Goal: Task Accomplishment & Management: Use online tool/utility

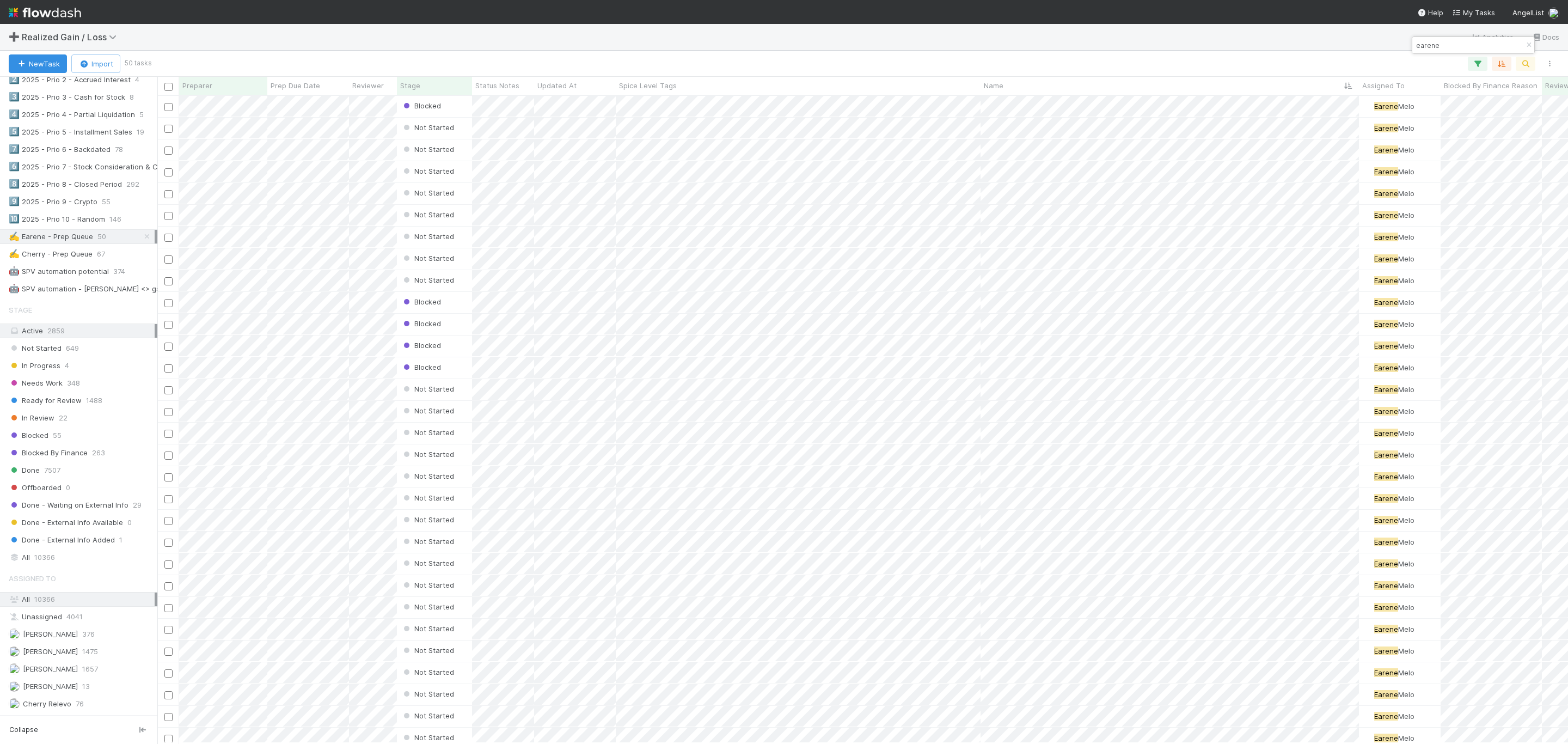
click at [1535, 44] on div "earene" at bounding box center [1473, 45] width 123 height 18
click at [1529, 44] on icon "button" at bounding box center [1529, 45] width 11 height 7
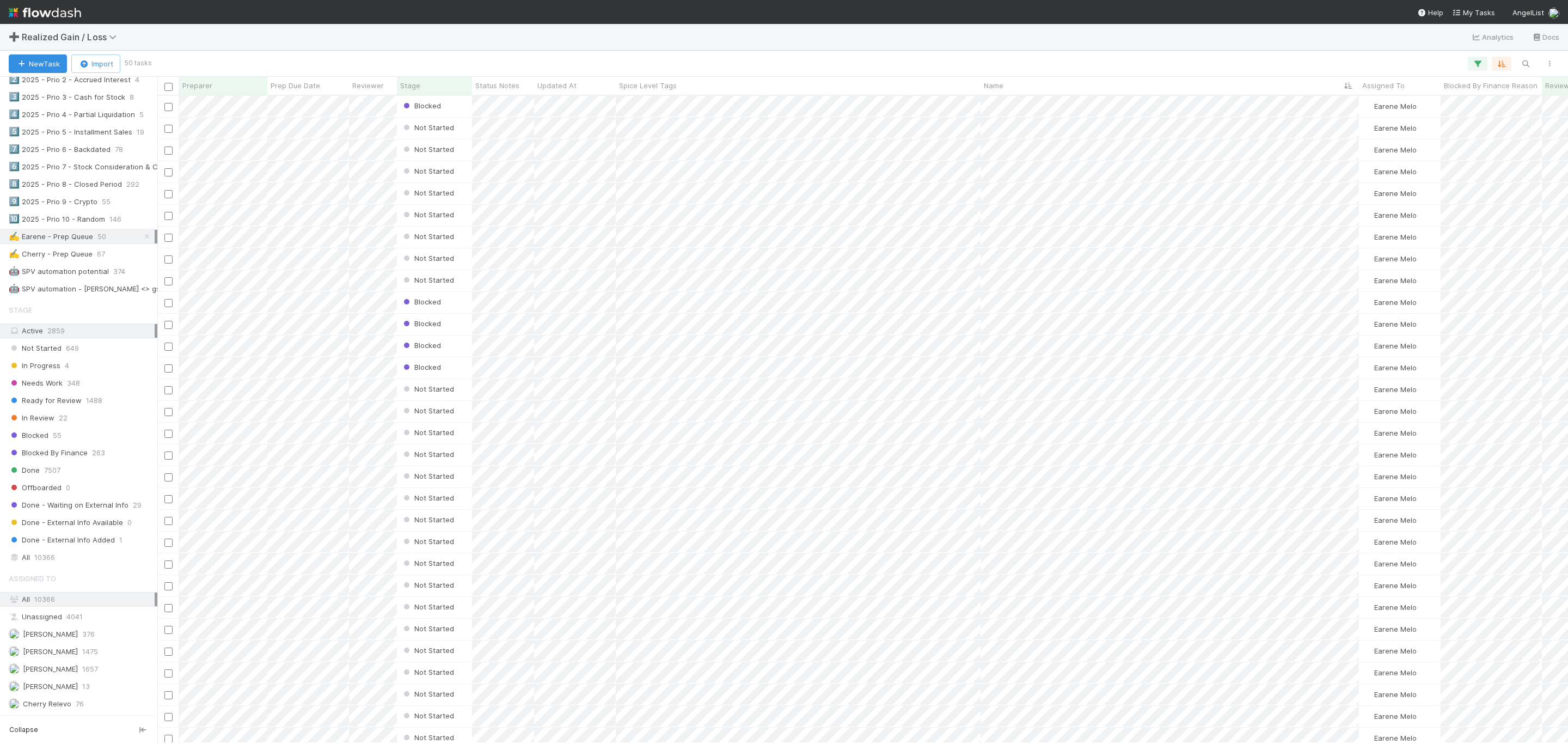
scroll to position [634, 1399]
click at [642, 54] on div "New Task Import 50 tasks" at bounding box center [784, 63] width 1568 height 26
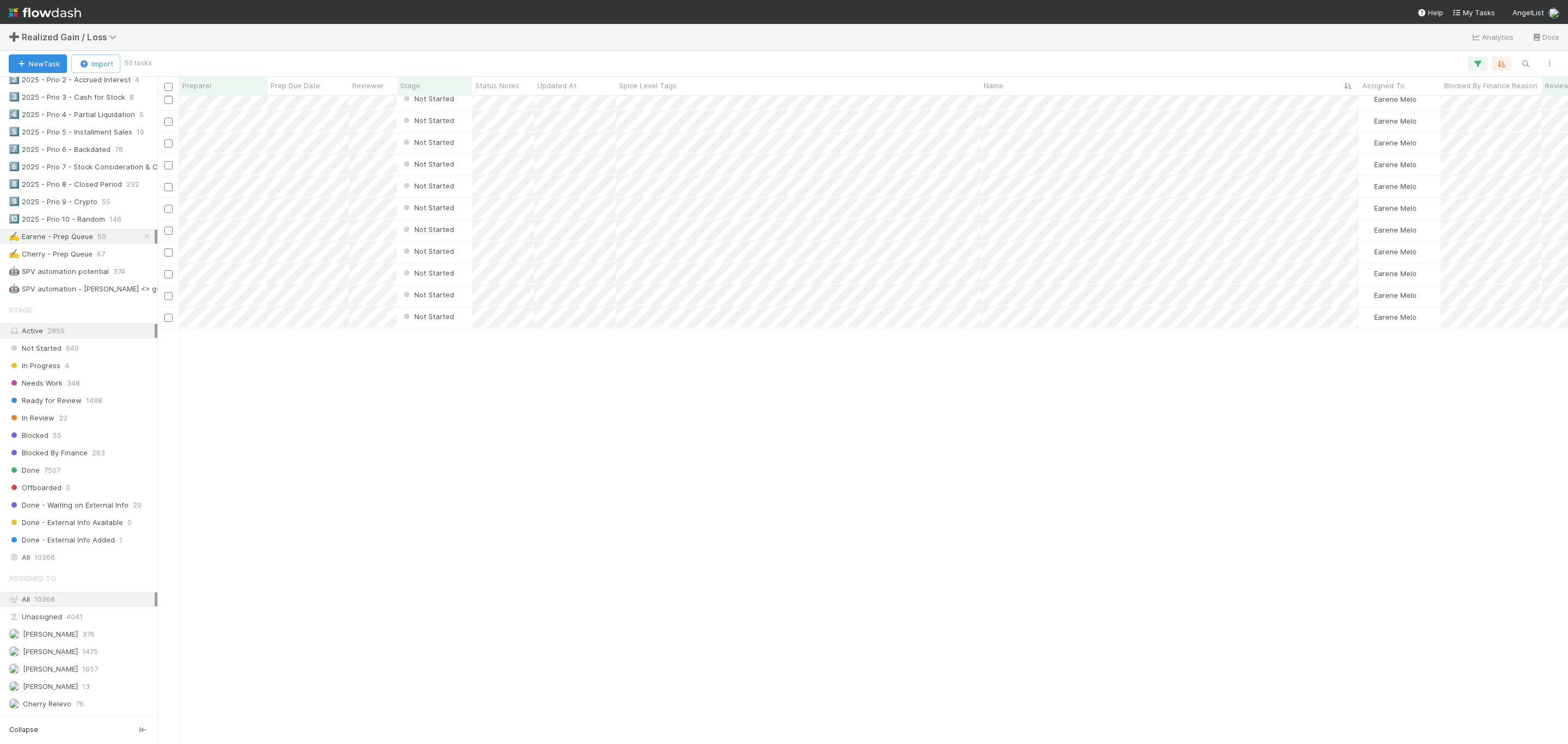
scroll to position [0, 0]
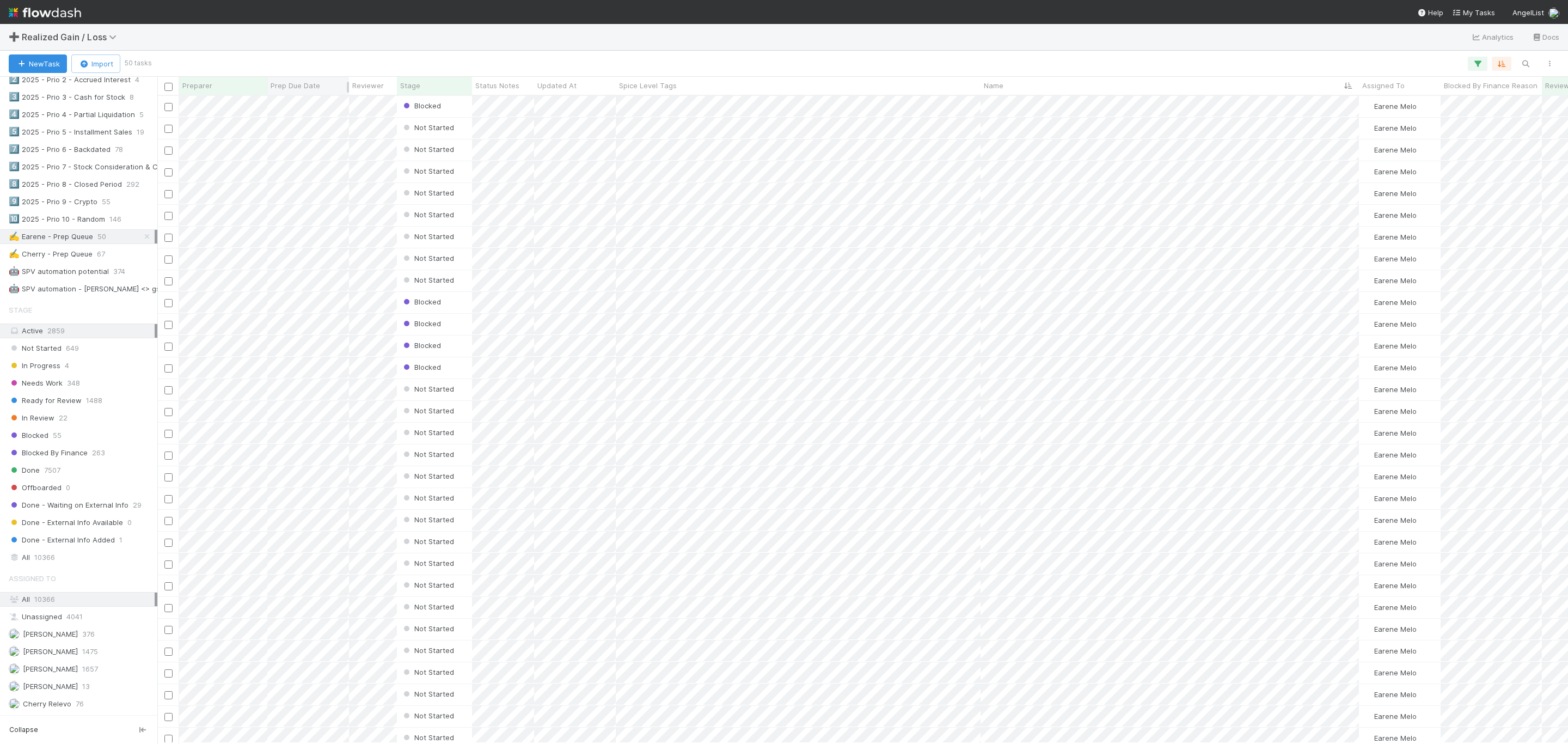
click at [320, 80] on div "Prep Due Date" at bounding box center [309, 85] width 75 height 11
click at [350, 125] on div "Sort Newest → Oldest" at bounding box center [334, 122] width 124 height 16
click at [289, 85] on span "Prep Due Date" at bounding box center [295, 85] width 49 height 11
click at [302, 111] on div "Sort Oldest → Newest" at bounding box center [334, 106] width 124 height 16
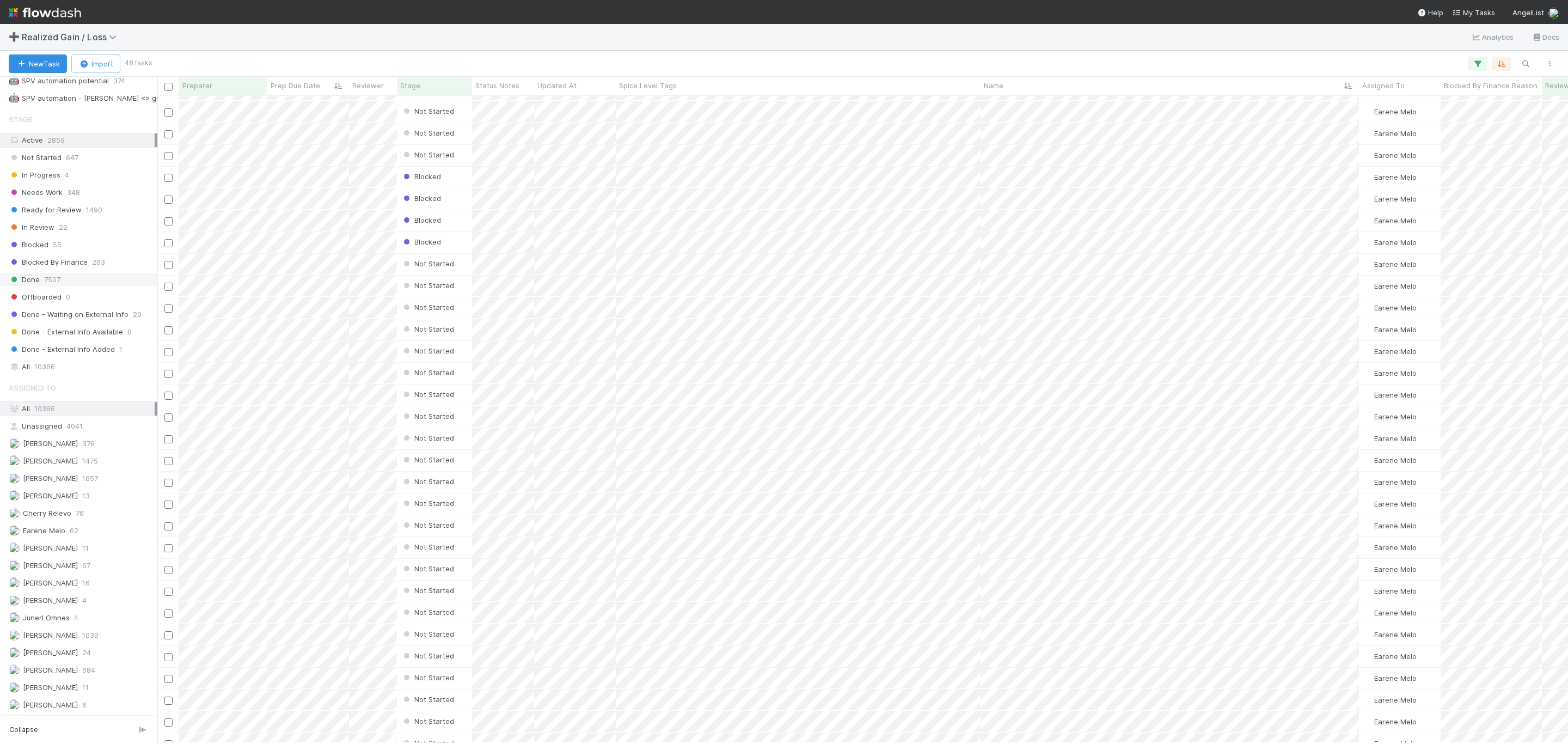
scroll to position [804, 0]
click at [64, 203] on span "Ready for Review" at bounding box center [45, 210] width 73 height 13
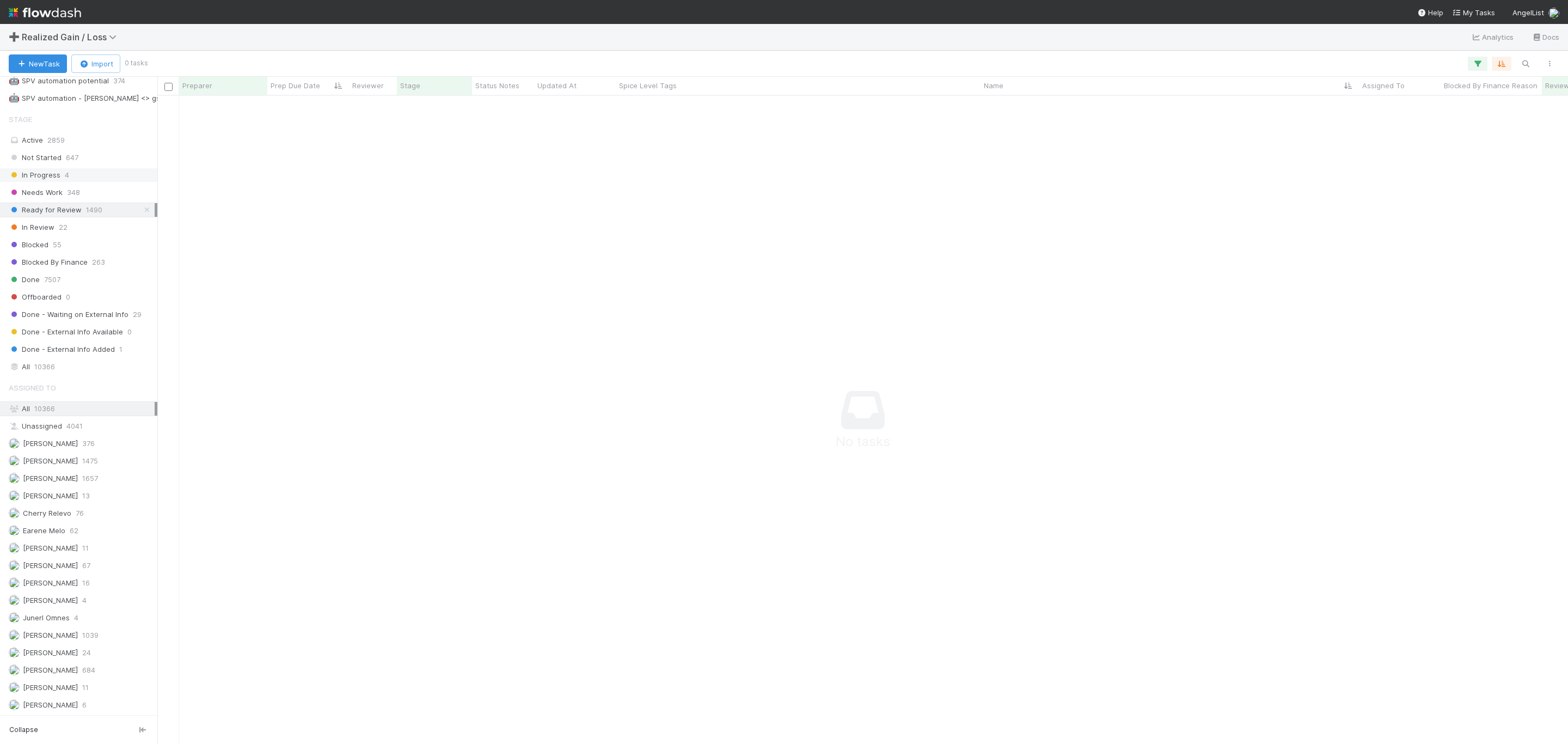
scroll to position [622, 1387]
click at [1524, 59] on icon "button" at bounding box center [1525, 64] width 11 height 10
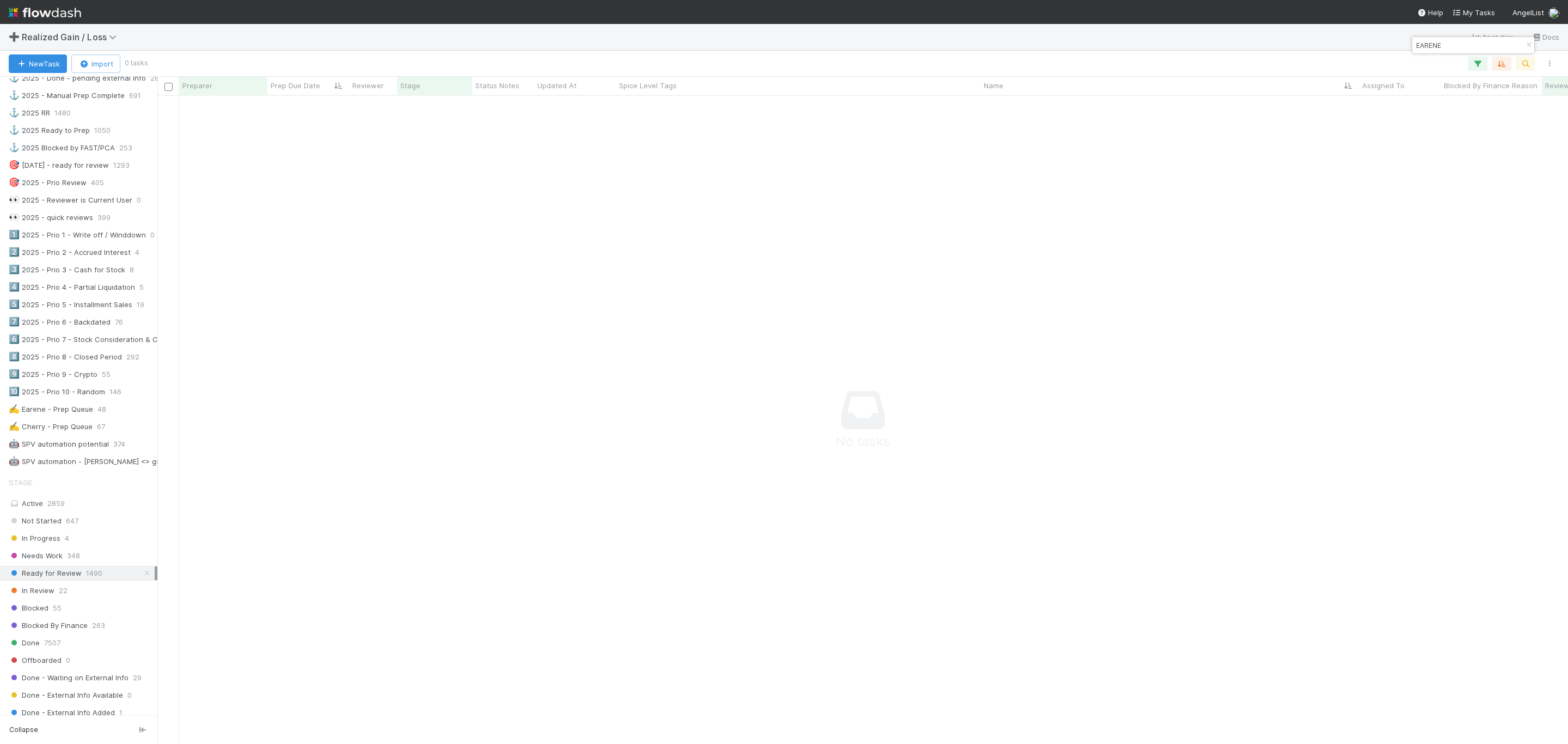
scroll to position [572, 0]
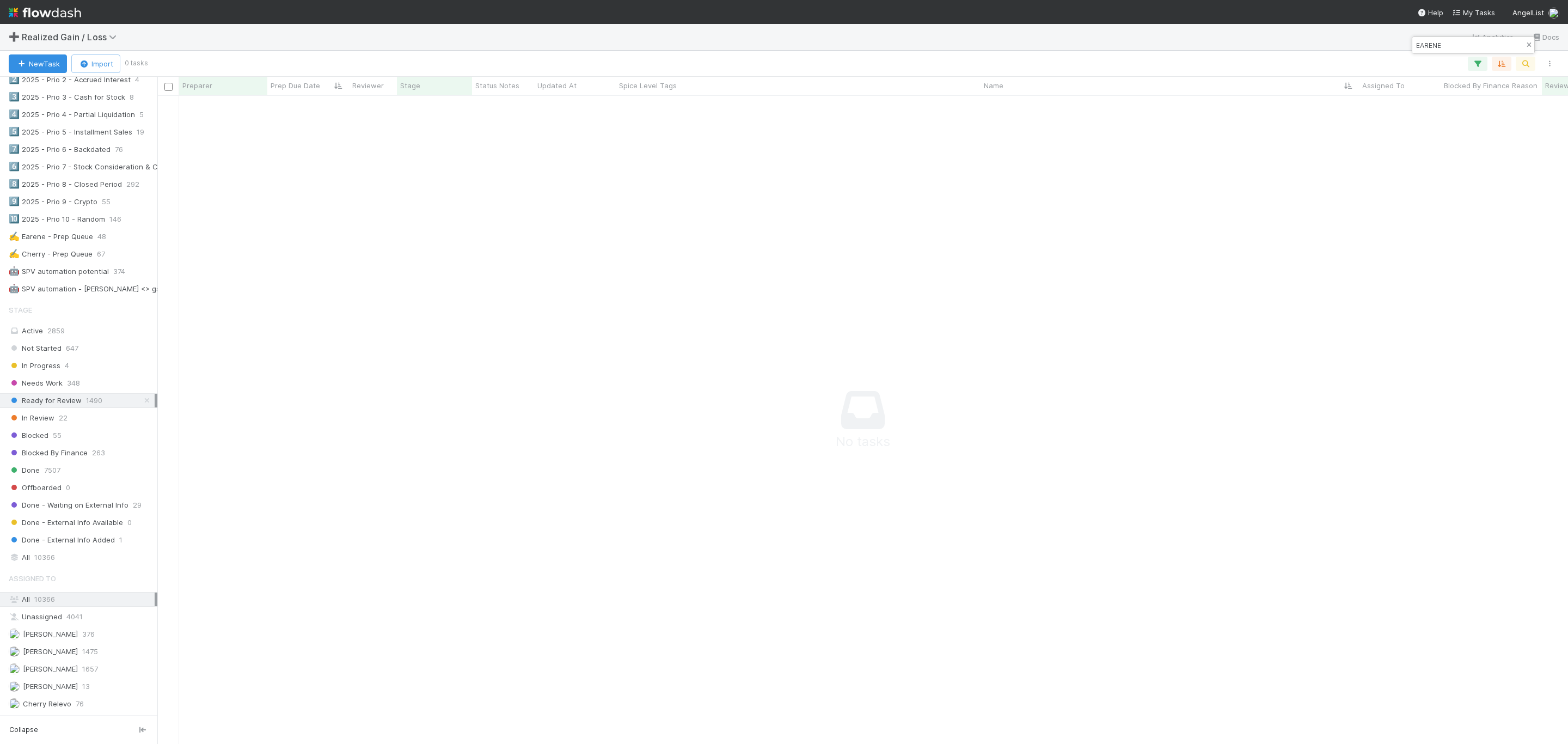
type input "EARENE"
click at [1525, 46] on icon "button" at bounding box center [1529, 45] width 11 height 7
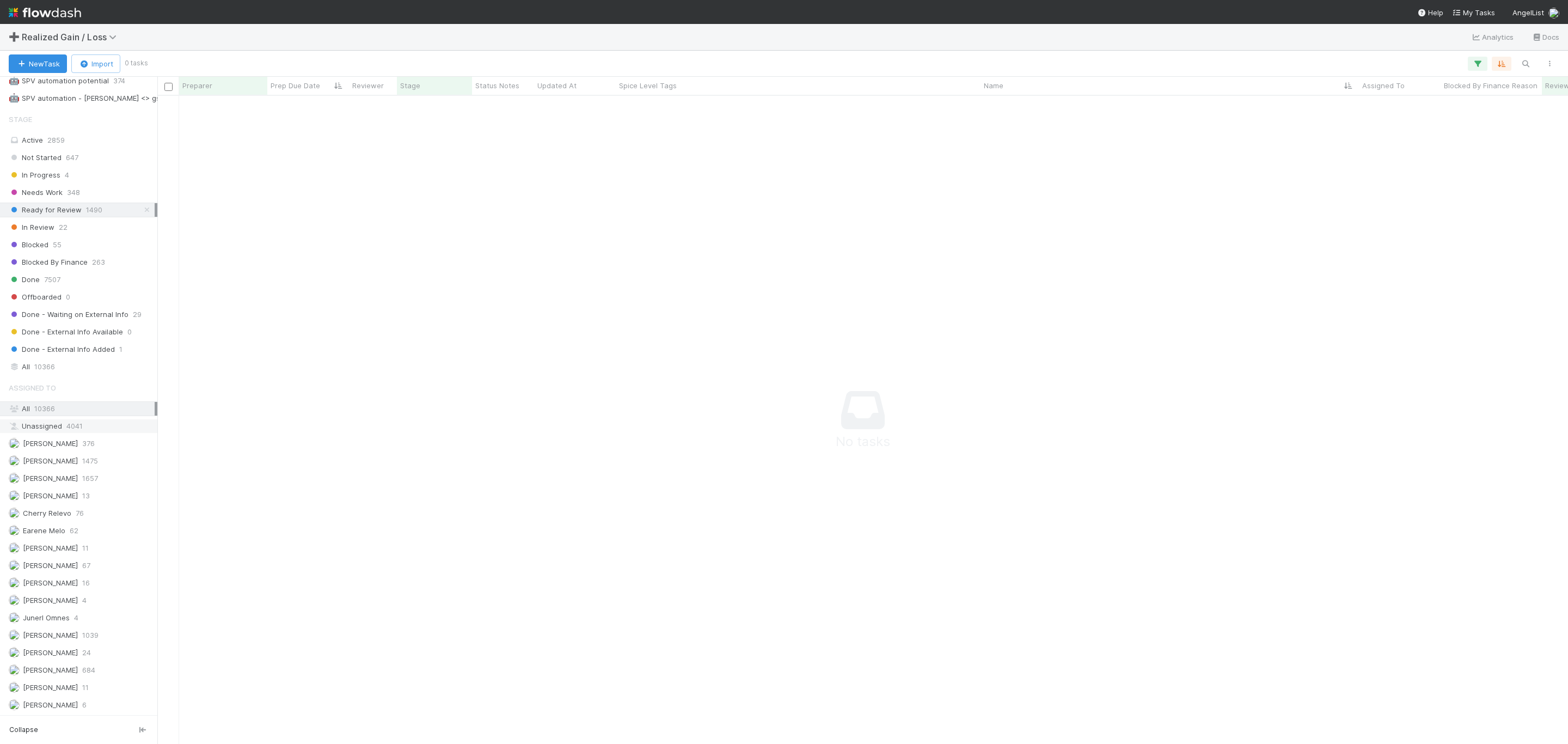
scroll to position [804, 0]
click at [141, 203] on div "Ready for Review 1490" at bounding box center [82, 210] width 146 height 13
click at [142, 206] on icon at bounding box center [147, 210] width 11 height 7
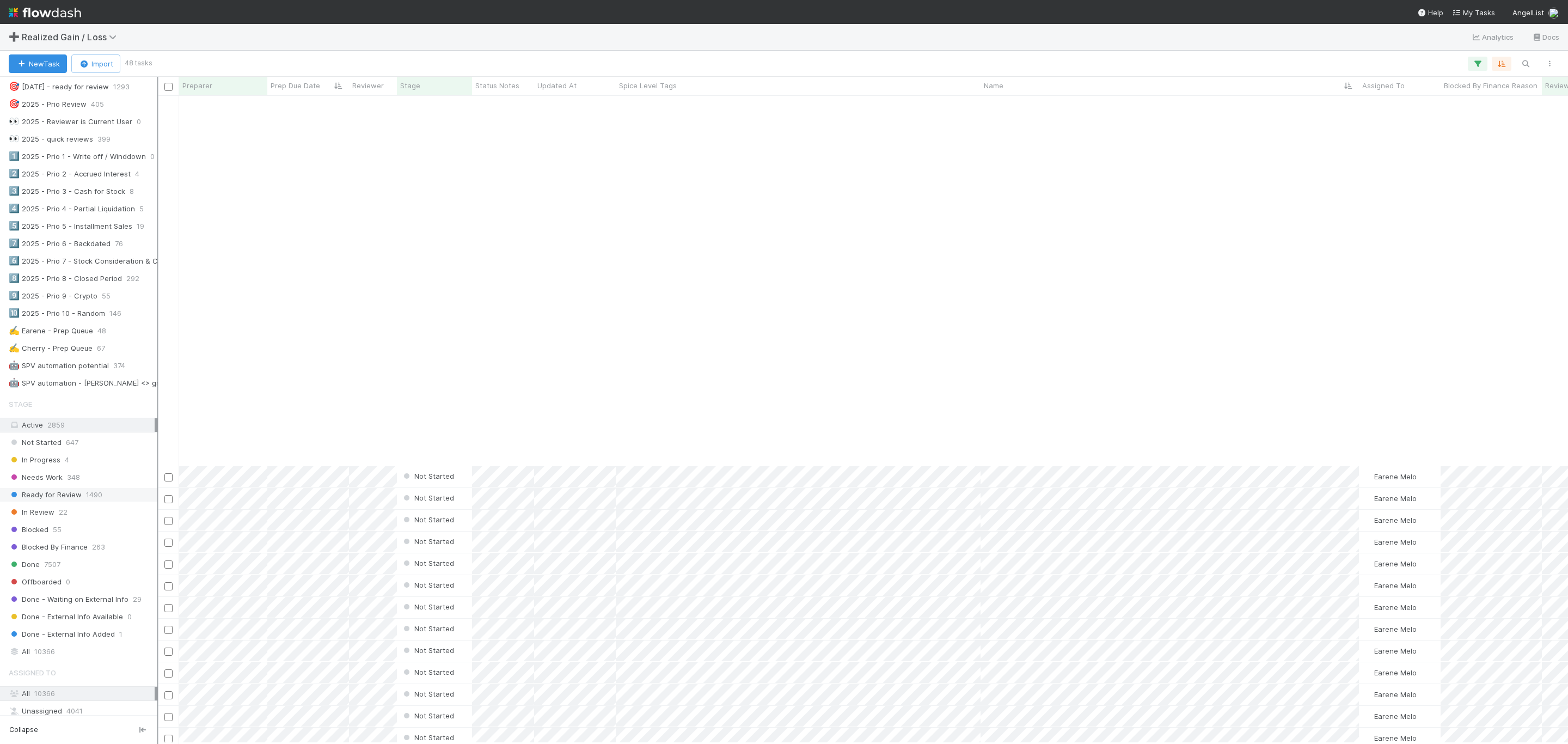
scroll to position [412, 0]
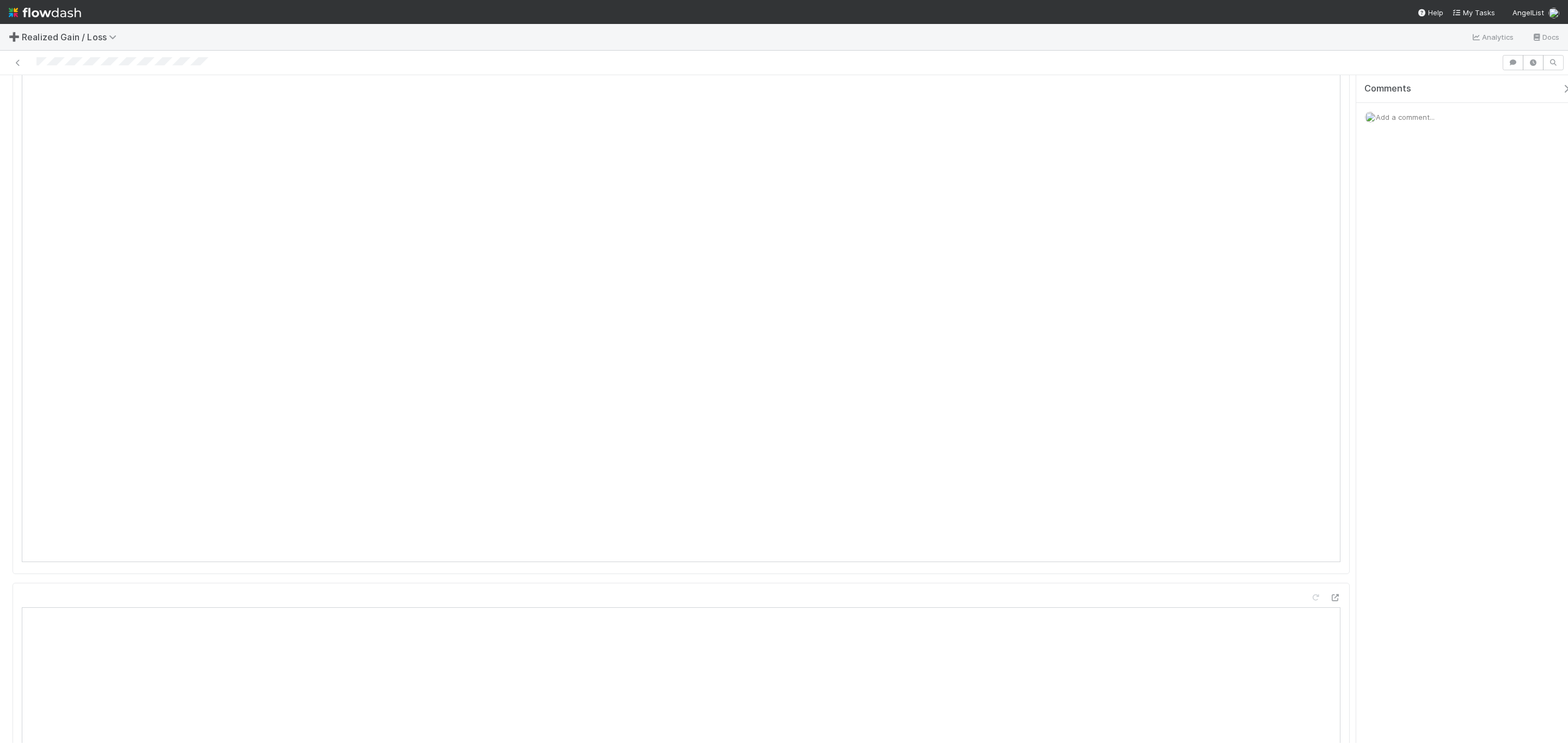
scroll to position [980, 0]
drag, startPoint x: 1473, startPoint y: 266, endPoint x: 1356, endPoint y: 286, distance: 118.7
click at [1465, 266] on div "Comments Add a comment..." at bounding box center [1462, 409] width 212 height 668
click at [1199, 98] on button "Start" at bounding box center [1202, 93] width 31 height 18
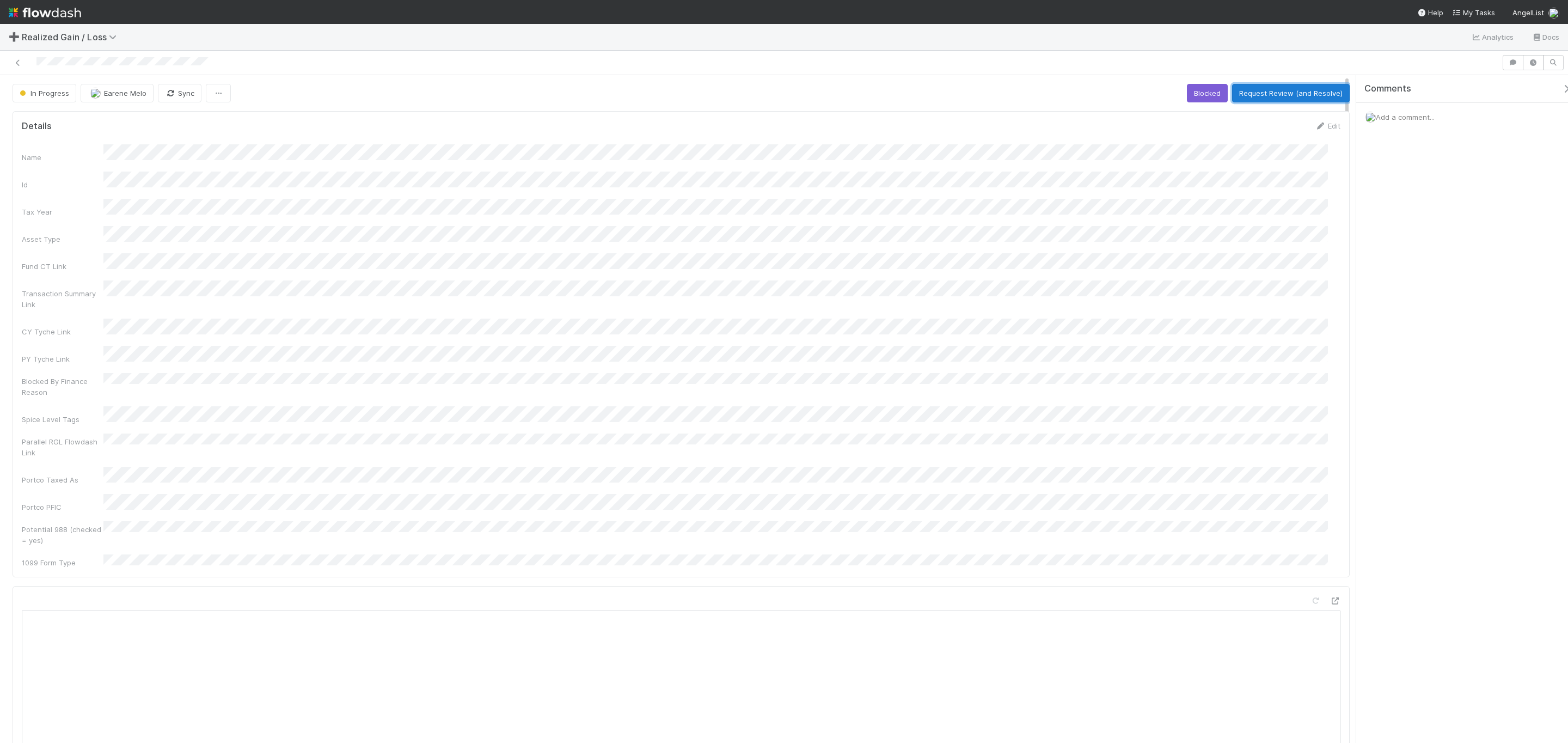
click at [1272, 102] on button "Request Review (and Resolve)" at bounding box center [1290, 93] width 117 height 18
click at [1281, 102] on button "Request Review (and Resolve)" at bounding box center [1290, 93] width 117 height 18
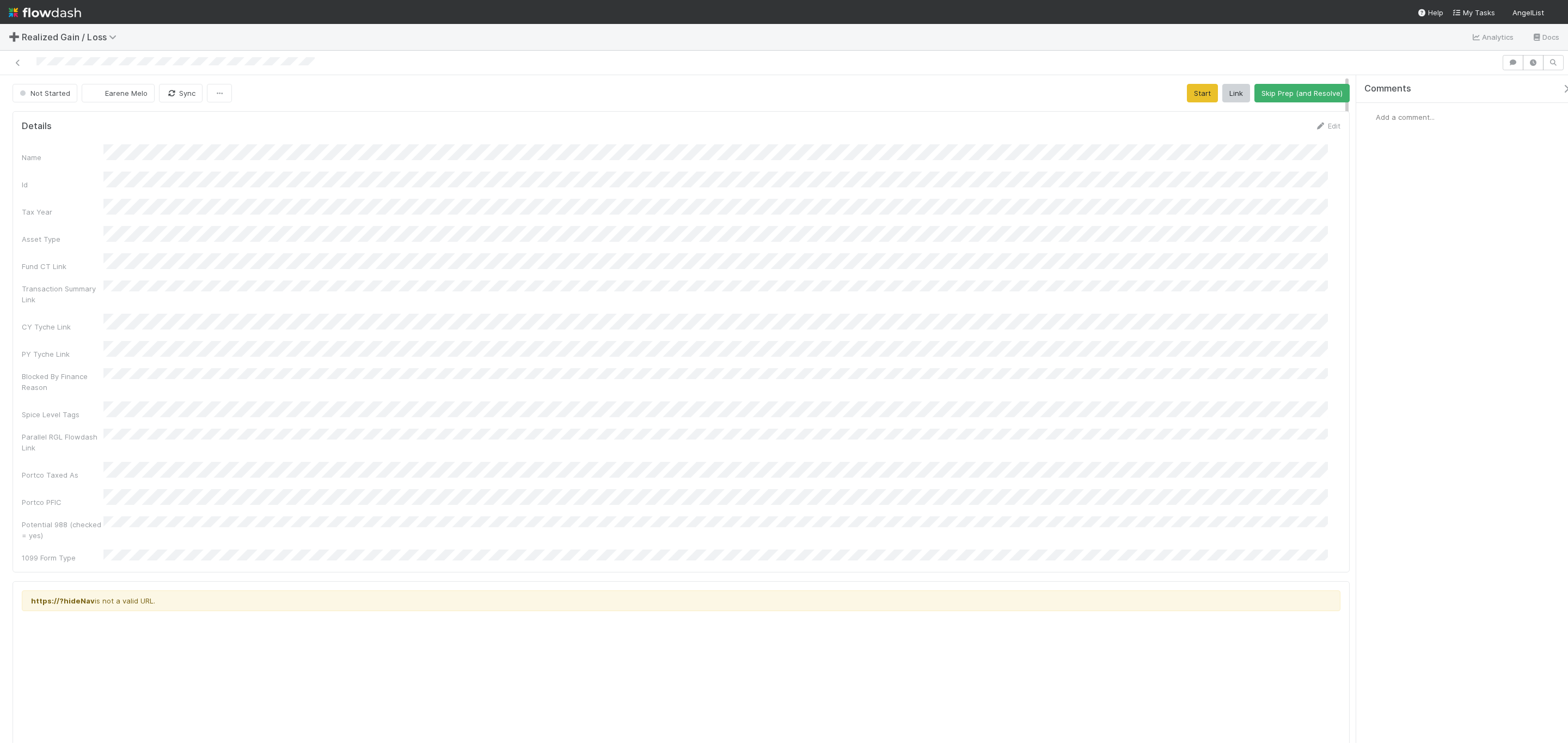
drag, startPoint x: 828, startPoint y: 242, endPoint x: 841, endPoint y: 240, distance: 13.2
click at [835, 242] on div "Name Id Tax Year Asset Type Fund CT Link Transaction Summary Link CY Tyche Link…" at bounding box center [681, 354] width 1318 height 419
drag, startPoint x: 1186, startPoint y: 98, endPoint x: 1116, endPoint y: 96, distance: 70.0
click at [1187, 96] on button "Start" at bounding box center [1202, 93] width 31 height 18
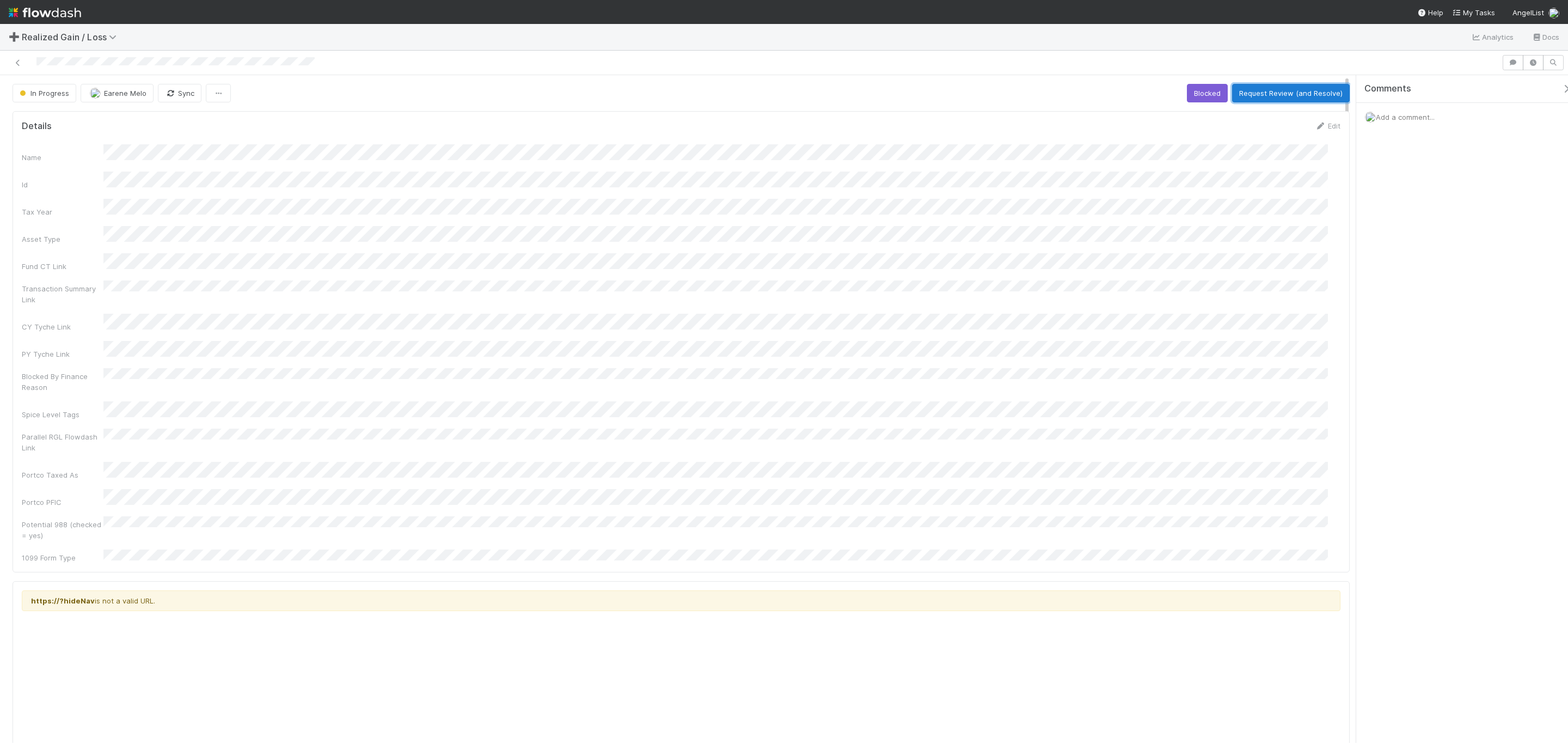
click at [1281, 100] on button "Request Review (and Resolve)" at bounding box center [1290, 93] width 117 height 18
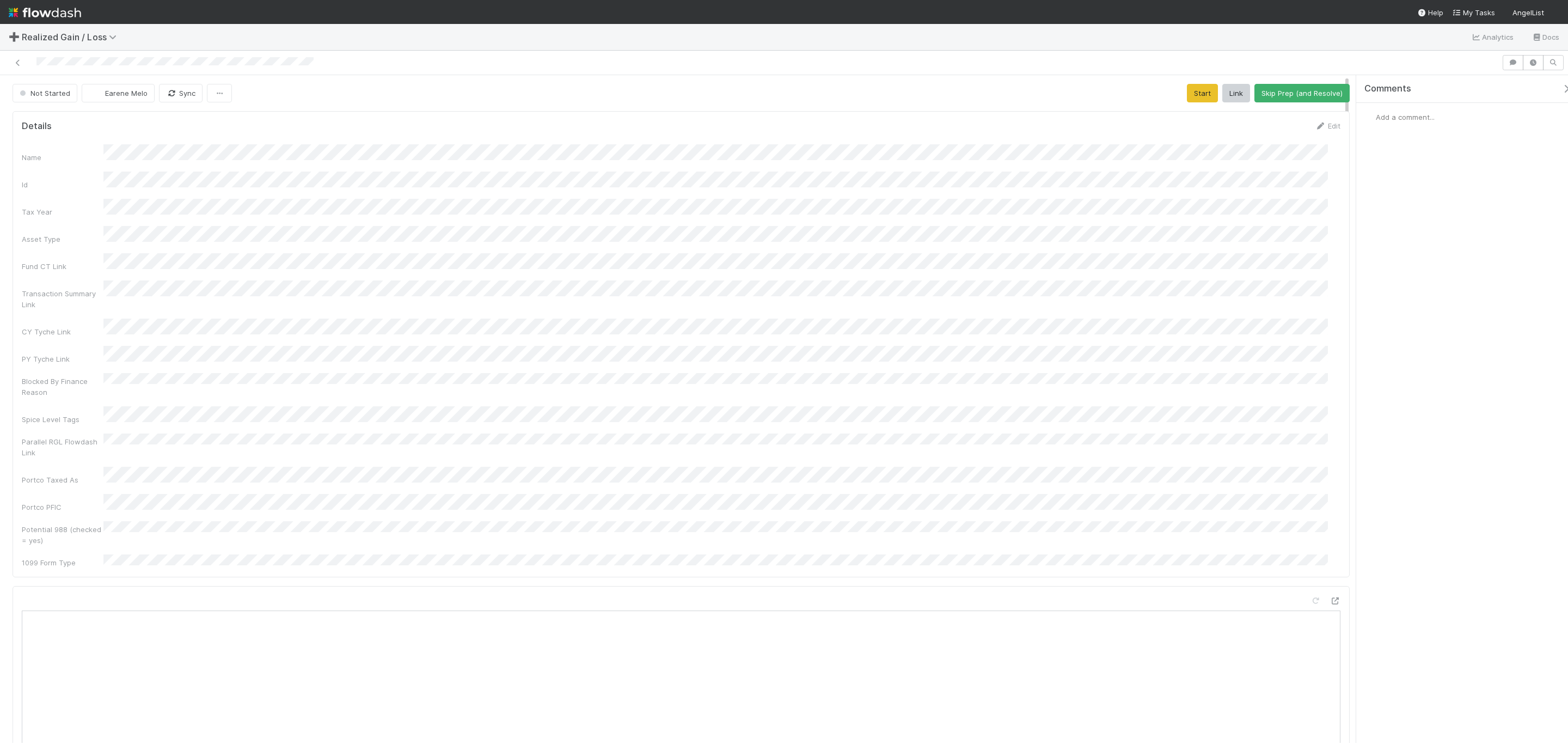
click at [1176, 311] on div "Name Id Tax Year Asset Type Fund CT Link Transaction Summary Link CY Tyche Link…" at bounding box center [681, 356] width 1318 height 424
click at [1192, 85] on button "Start" at bounding box center [1202, 93] width 31 height 18
click at [310, 69] on div at bounding box center [751, 62] width 1493 height 15
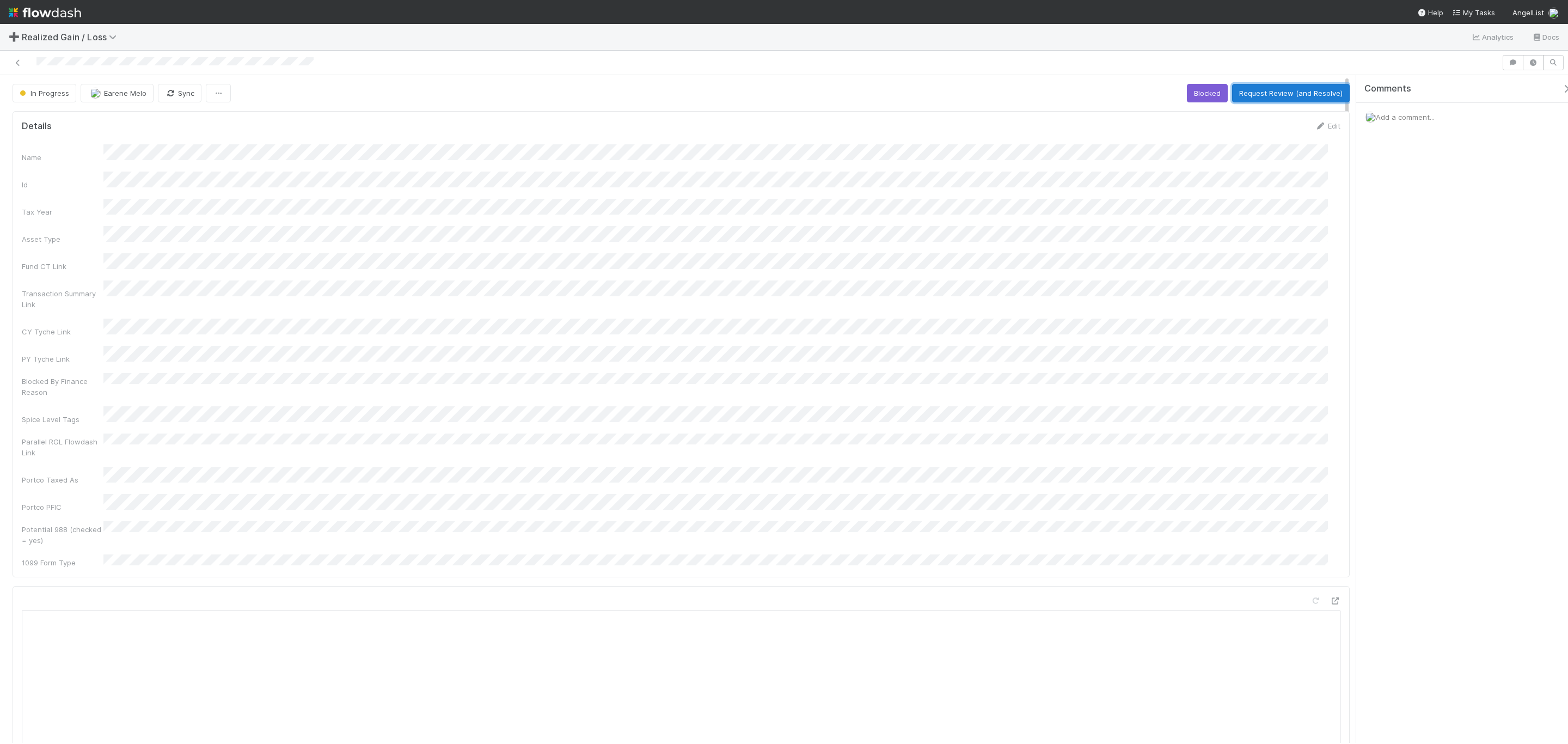
click at [1301, 91] on button "Request Review (and Resolve)" at bounding box center [1290, 93] width 117 height 18
click at [1045, 101] on button "Start" at bounding box center [1202, 93] width 31 height 18
click at [1045, 92] on button "Request Review (and Resolve)" at bounding box center [1290, 93] width 117 height 18
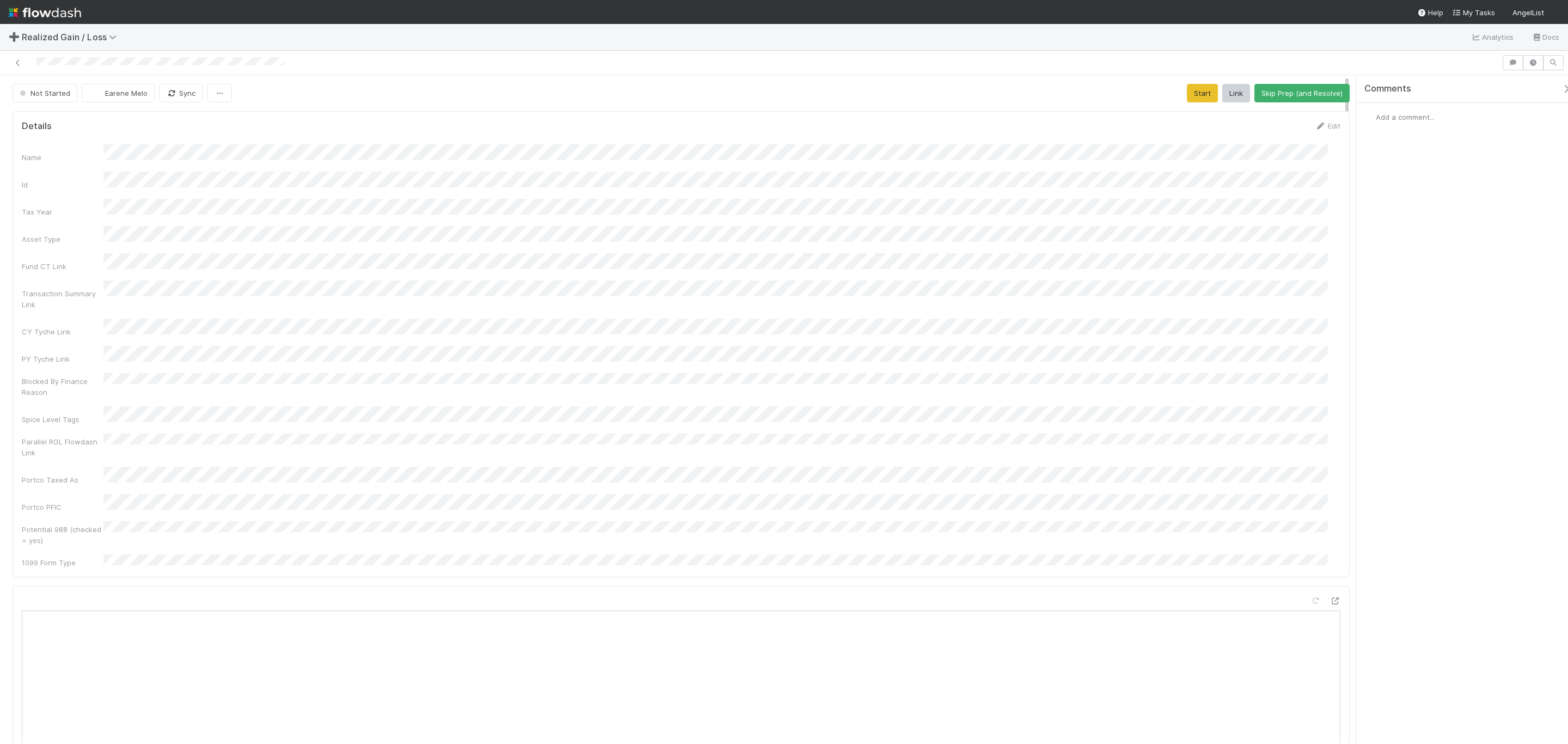
scroll to position [209, 1293]
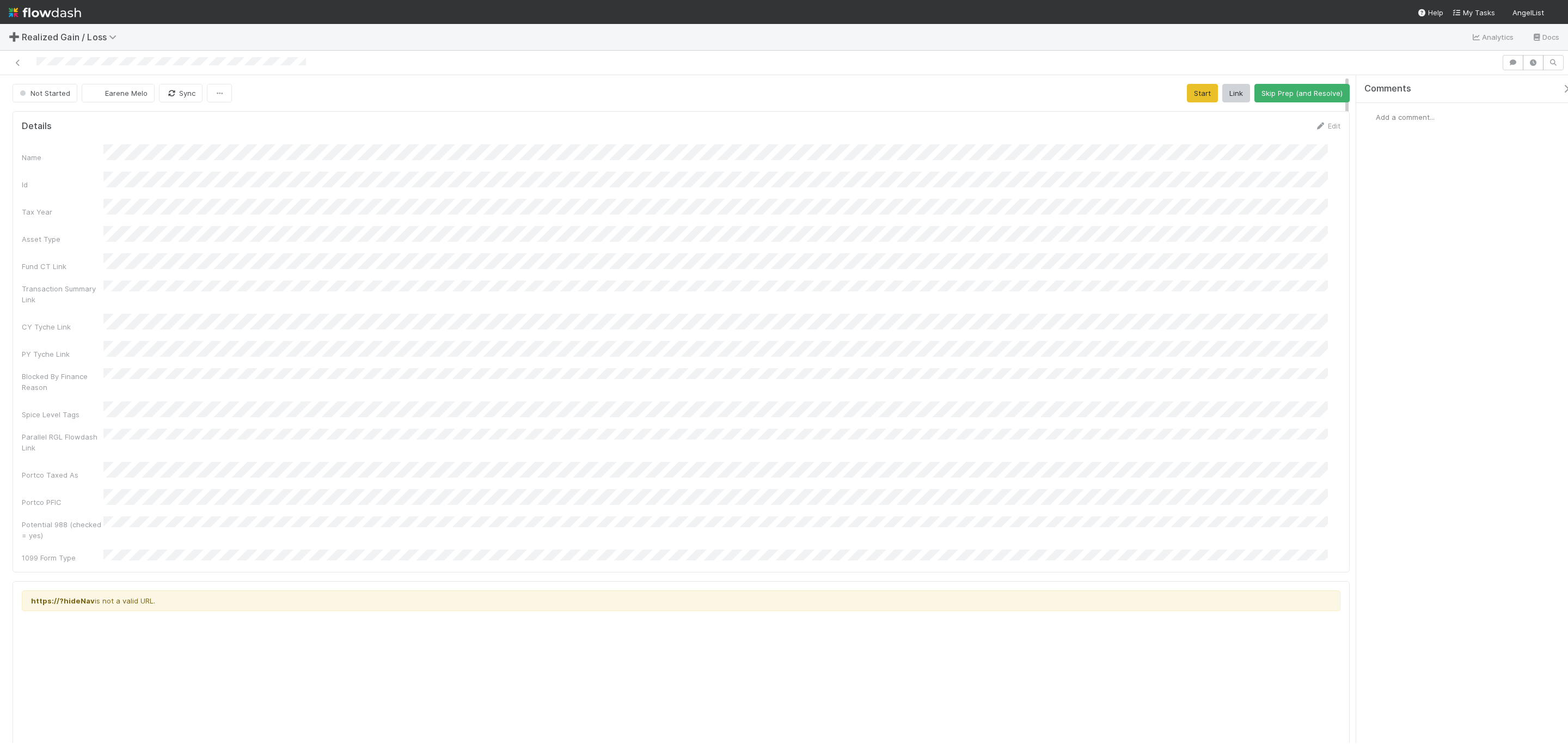
click at [863, 288] on div "Transaction Summary Link" at bounding box center [681, 293] width 1318 height 24
click at [1187, 95] on button "Start" at bounding box center [1202, 93] width 31 height 18
click at [1423, 121] on span "Add a comment..." at bounding box center [1405, 117] width 59 height 9
click at [1405, 281] on button "Add Comment" at bounding box center [1405, 285] width 63 height 18
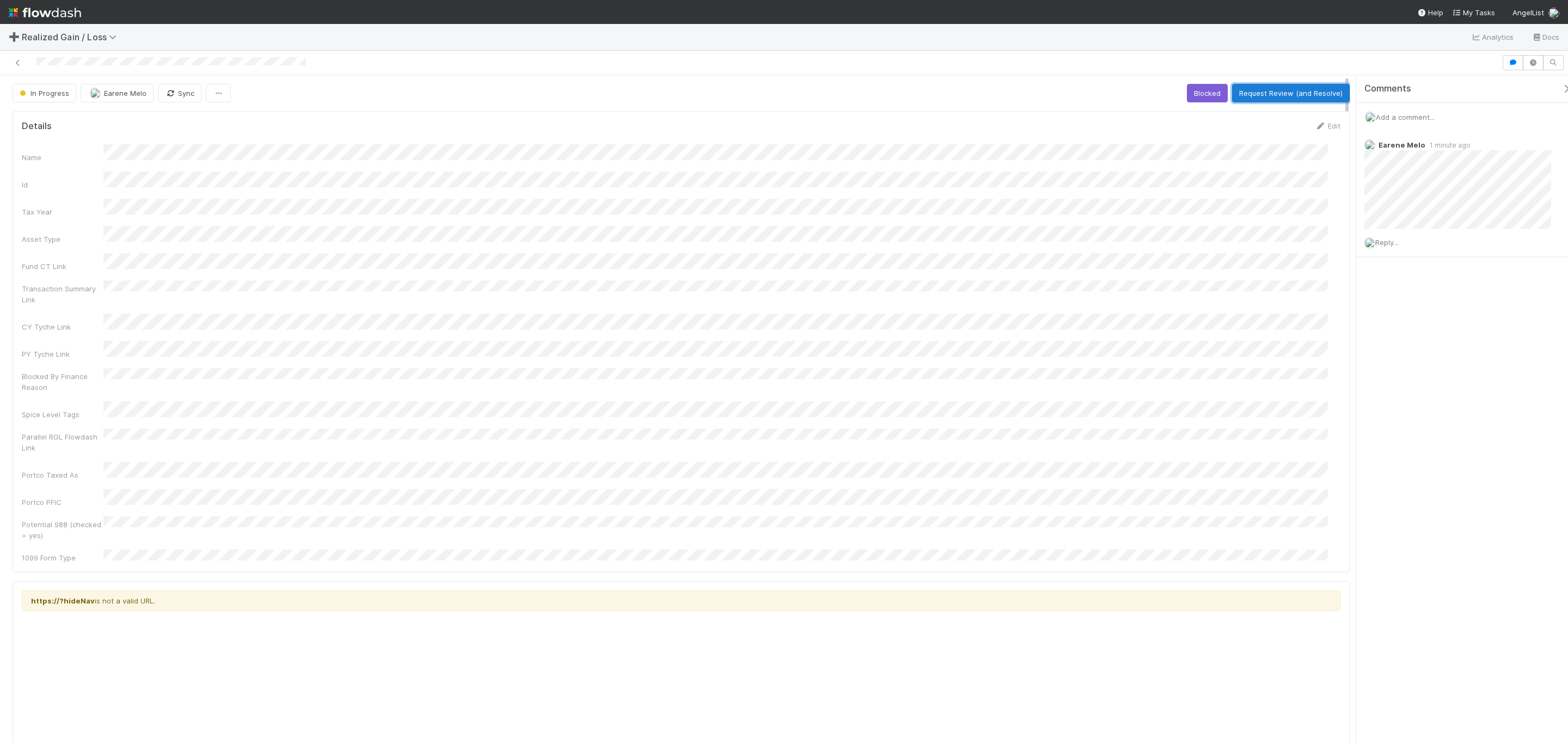
click at [1272, 90] on button "Request Review (and Resolve)" at bounding box center [1290, 93] width 117 height 18
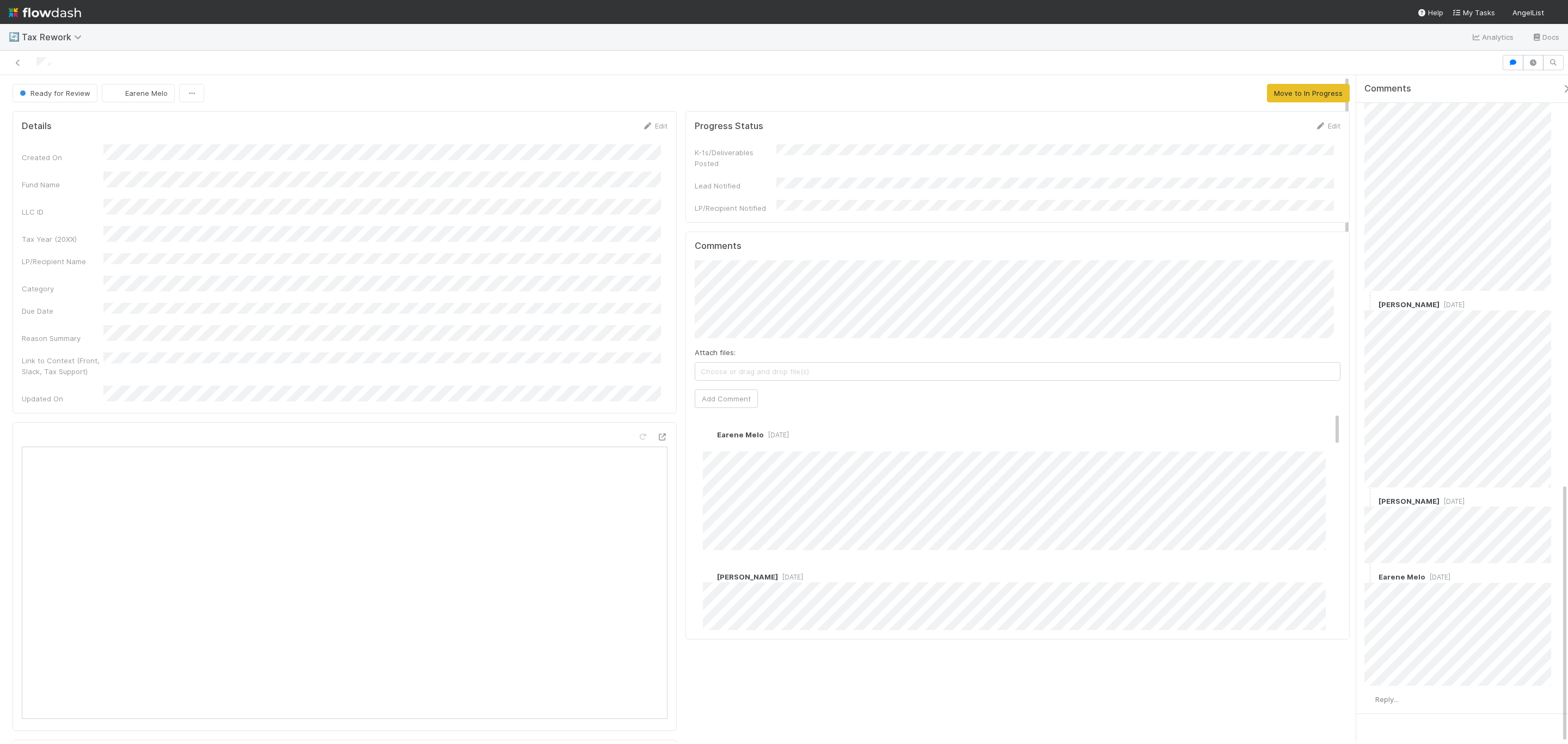
scroll to position [1049, 0]
click at [1281, 682] on div "Progress Status Edit K-1s/Deliverables Posted Lead Notified LP/Recipient Notifi…" at bounding box center [1018, 560] width 673 height 906
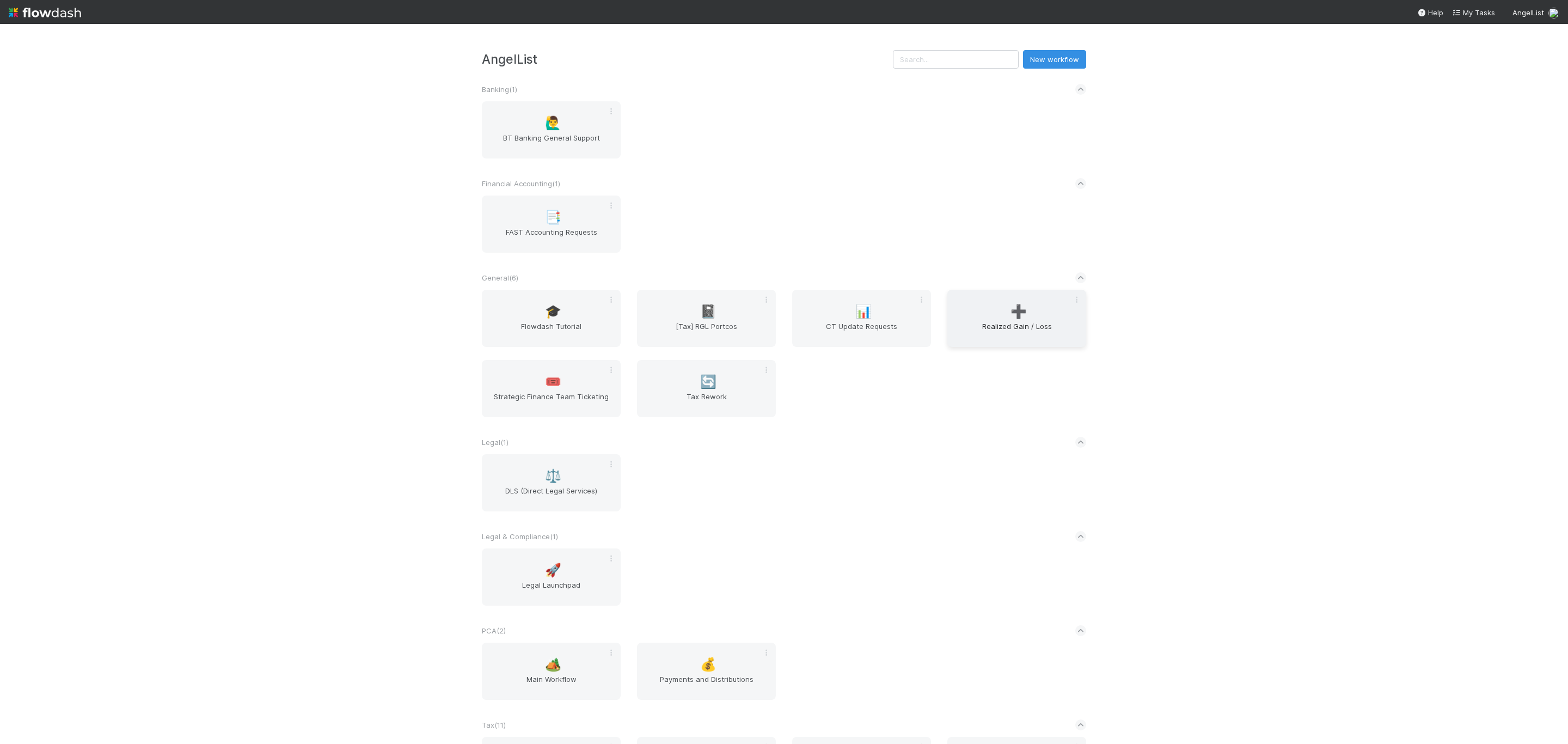
click at [1038, 311] on div "➕ Realized Gain / Loss" at bounding box center [1017, 318] width 139 height 57
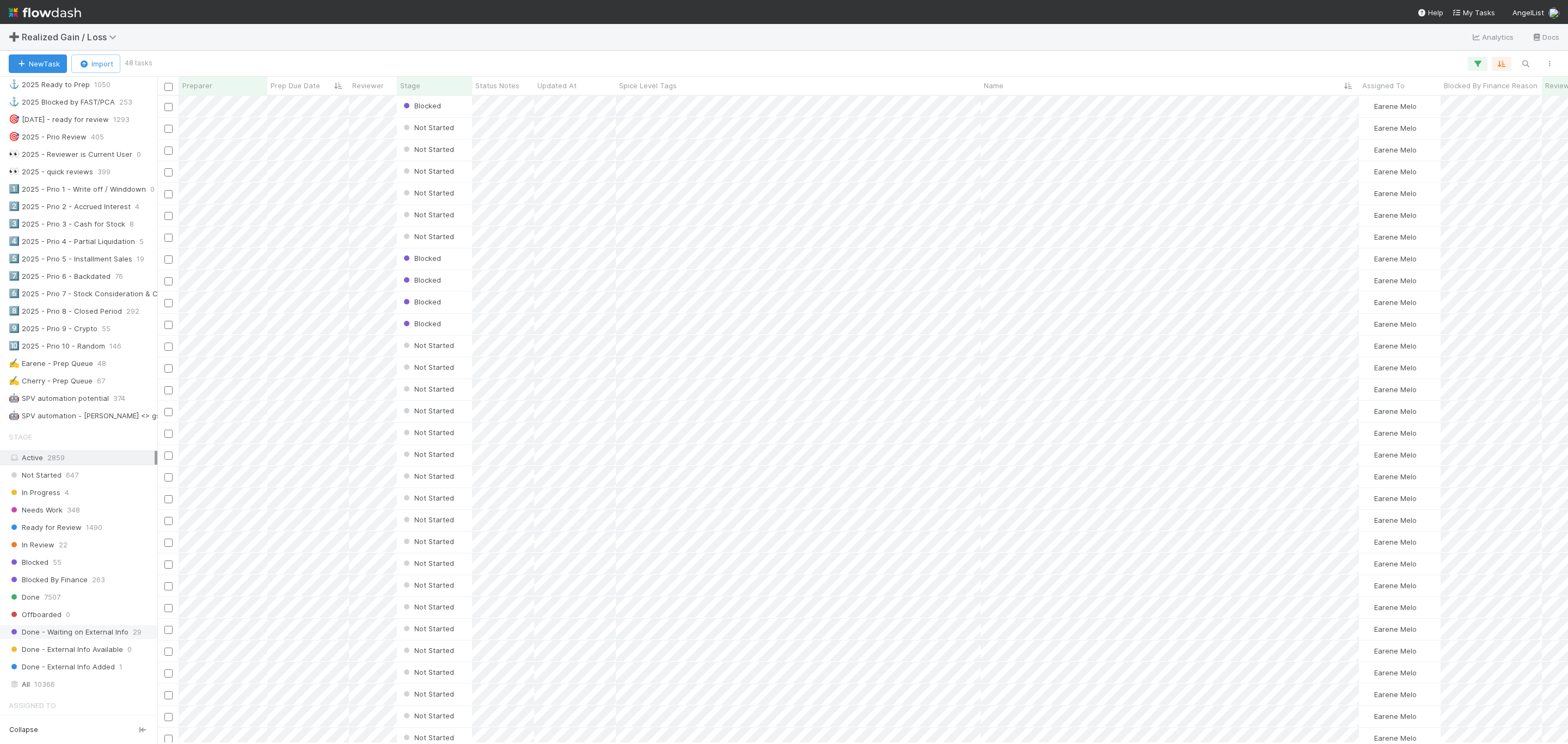
scroll to position [572, 0]
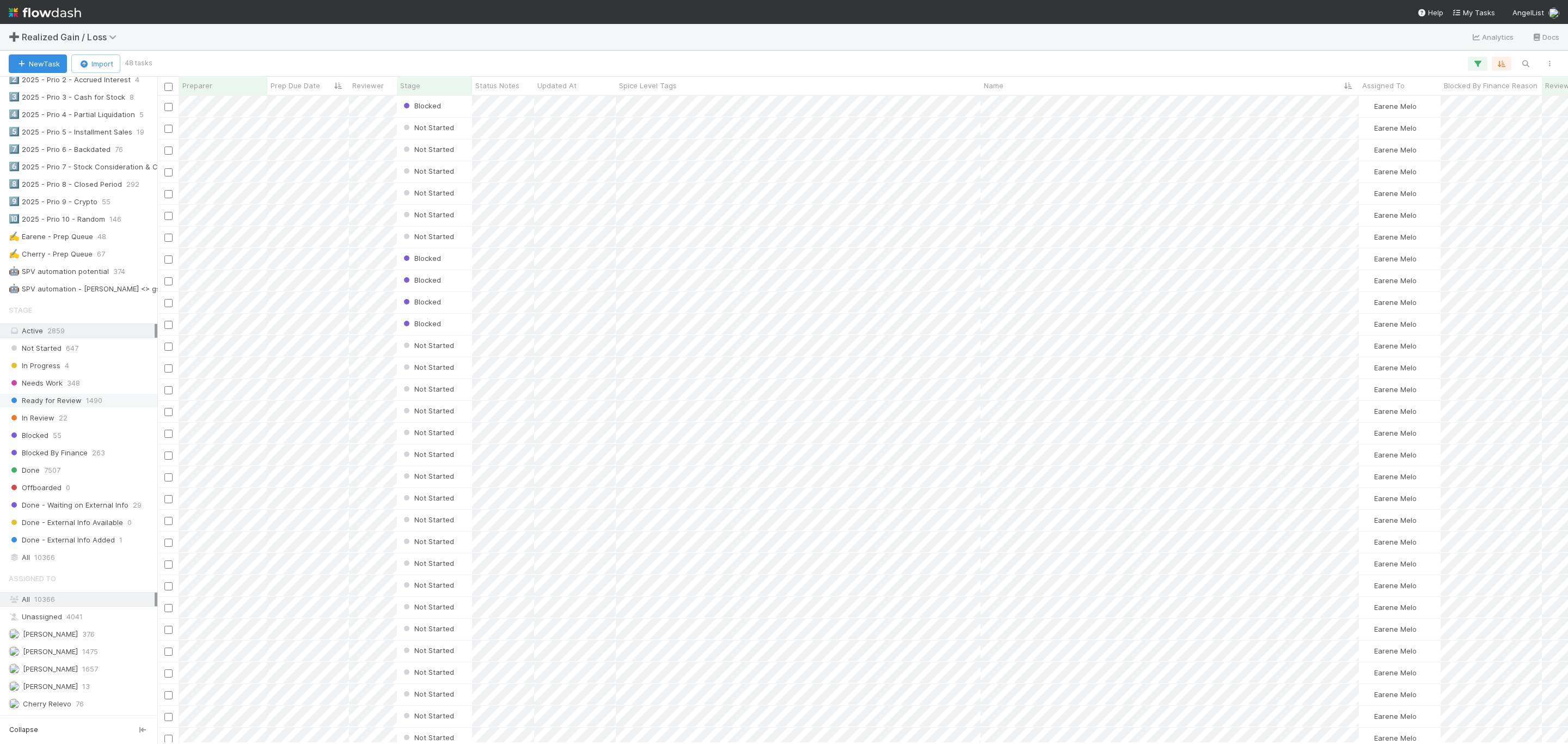
click at [60, 407] on span "Ready for Review" at bounding box center [45, 401] width 73 height 13
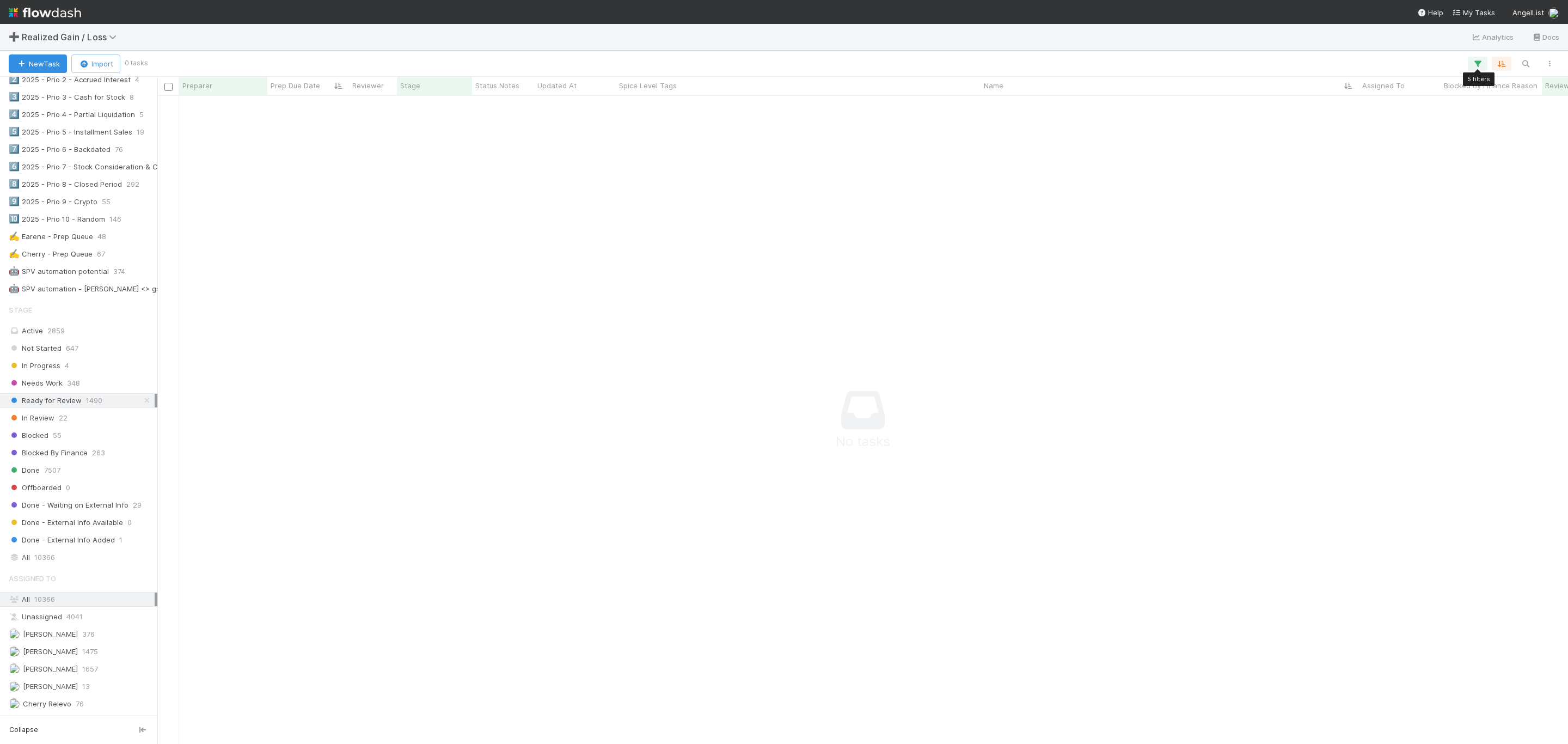
scroll to position [622, 1387]
click at [1482, 60] on icon "button" at bounding box center [1478, 64] width 11 height 10
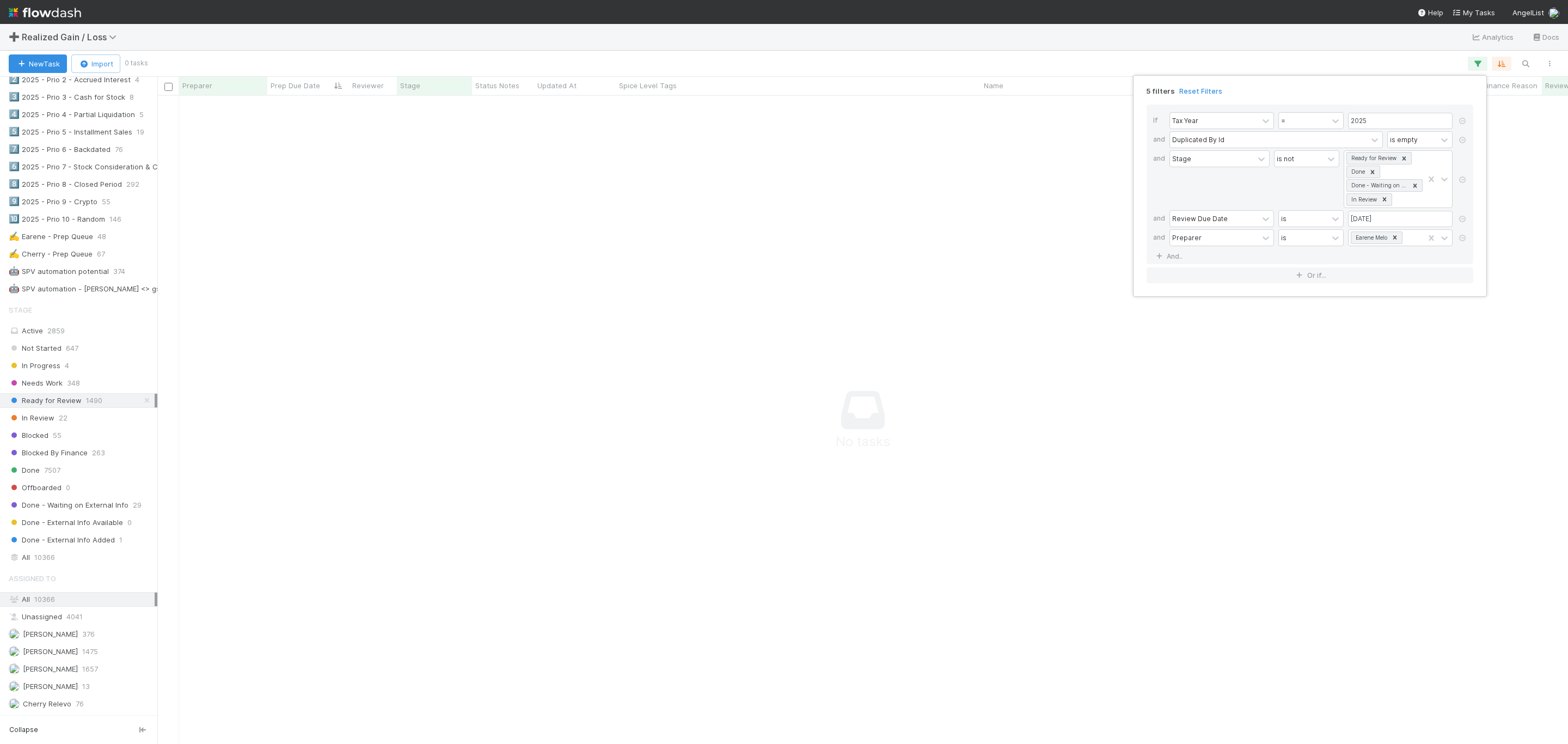
click at [309, 358] on div "5 filters Reset Filters If Tax Year = 2025 and Duplicated By Id is empty and St…" at bounding box center [784, 372] width 1568 height 744
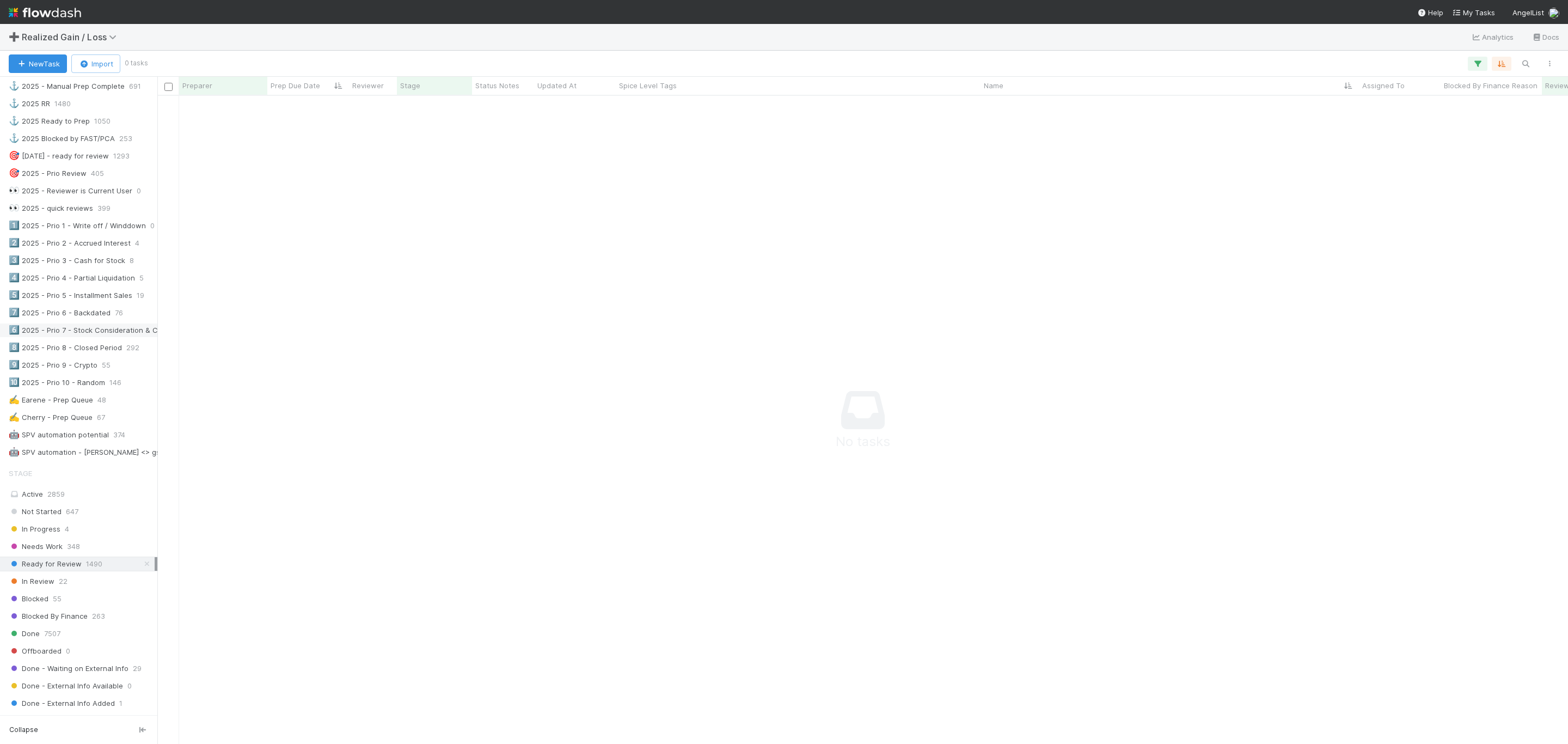
scroll to position [804, 0]
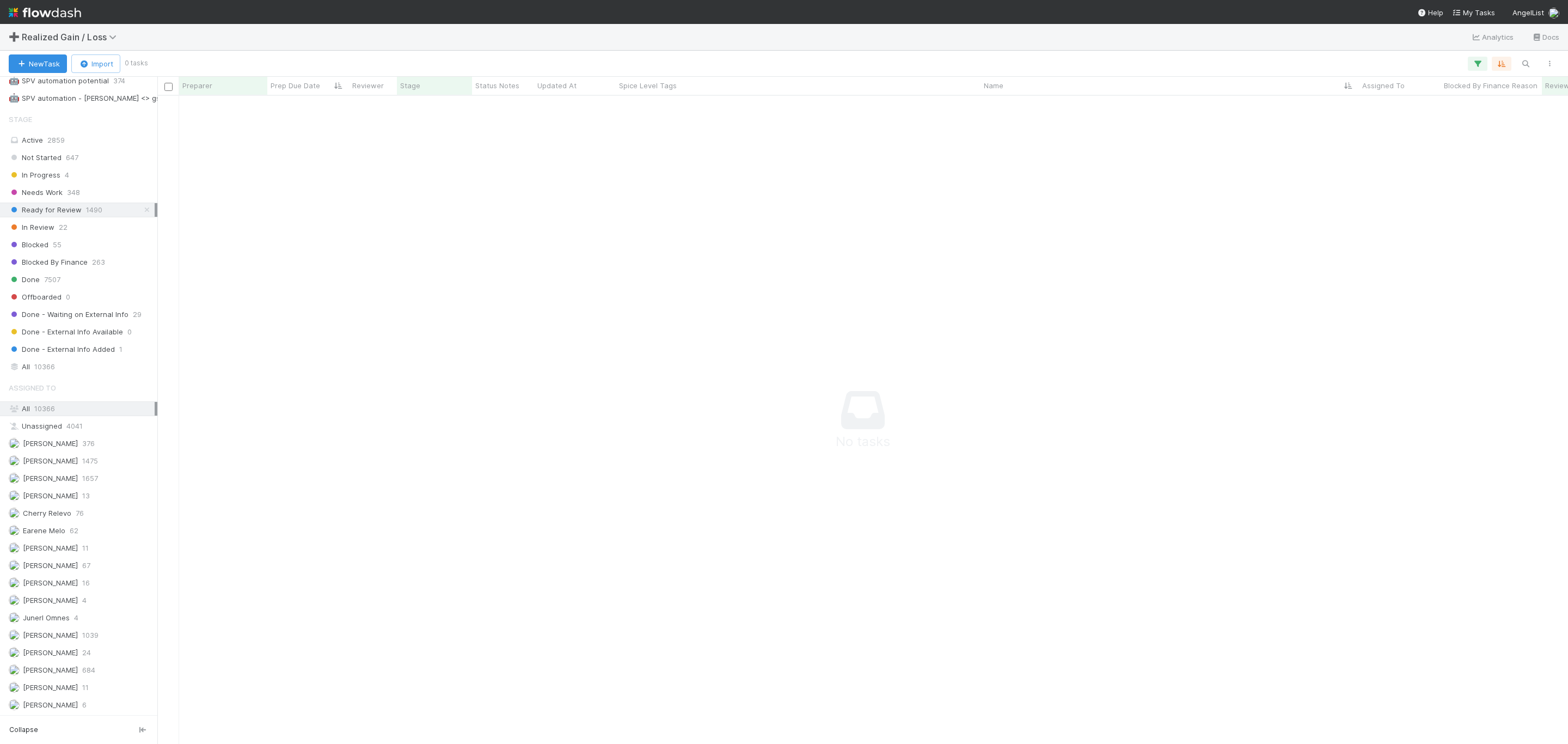
click at [125, 402] on div "All 10366" at bounding box center [82, 409] width 146 height 13
click at [85, 419] on div "Unassigned 4041" at bounding box center [82, 426] width 146 height 13
click at [72, 529] on span "62" at bounding box center [74, 530] width 9 height 13
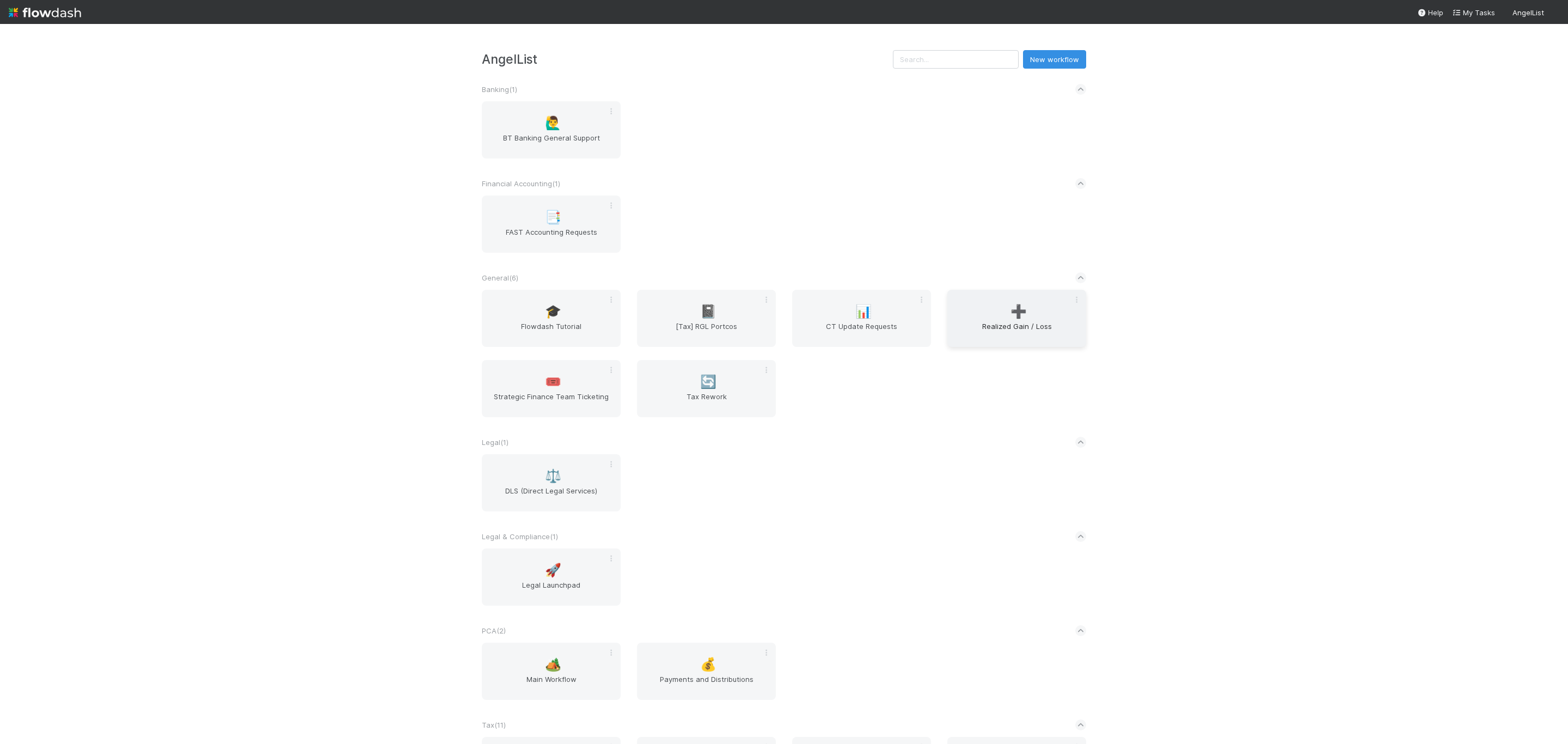
click at [1029, 328] on span "Realized Gain / Loss" at bounding box center [1017, 332] width 130 height 22
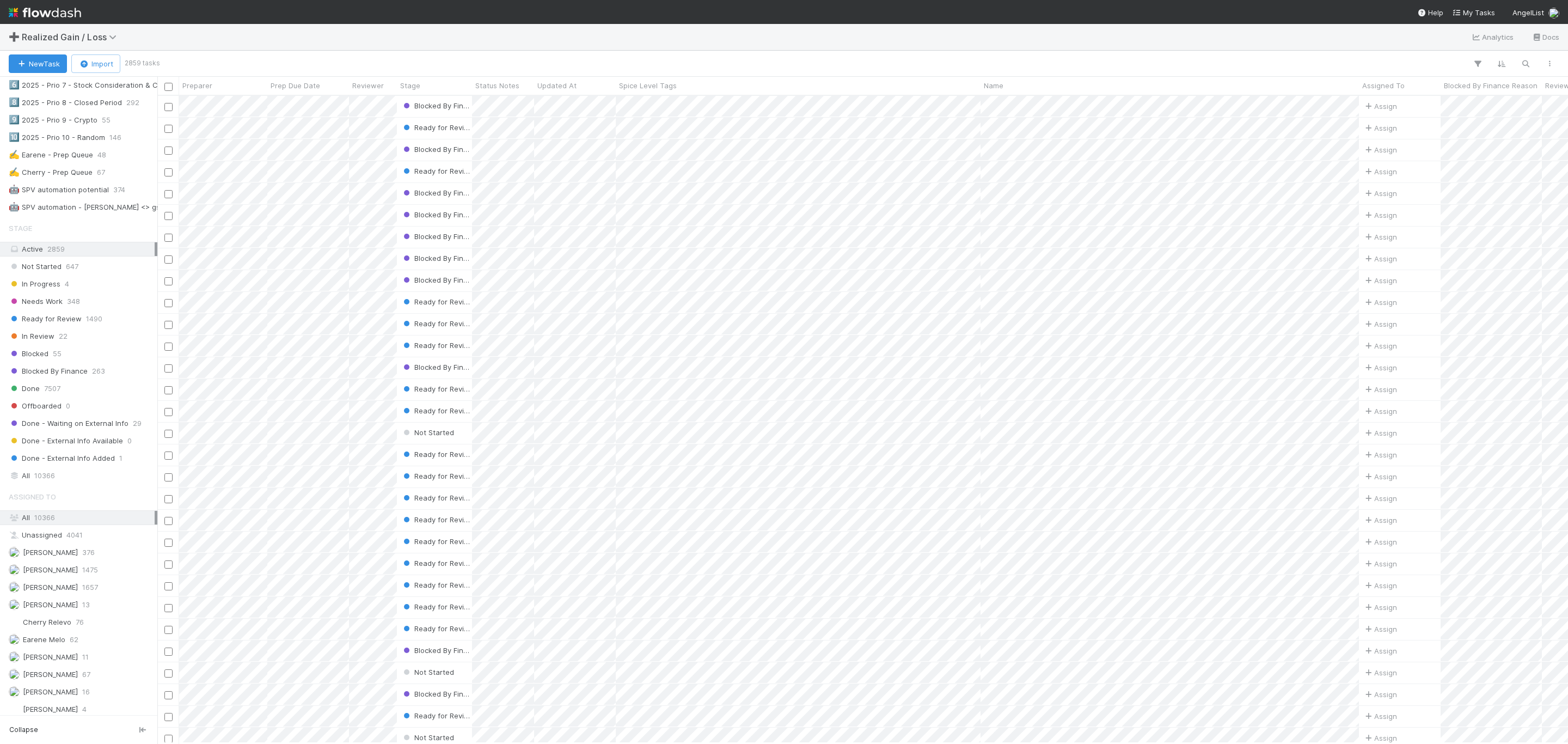
scroll to position [804, 0]
drag, startPoint x: 53, startPoint y: 198, endPoint x: 59, endPoint y: 204, distance: 8.5
click at [53, 203] on span "Ready for Review" at bounding box center [45, 210] width 73 height 13
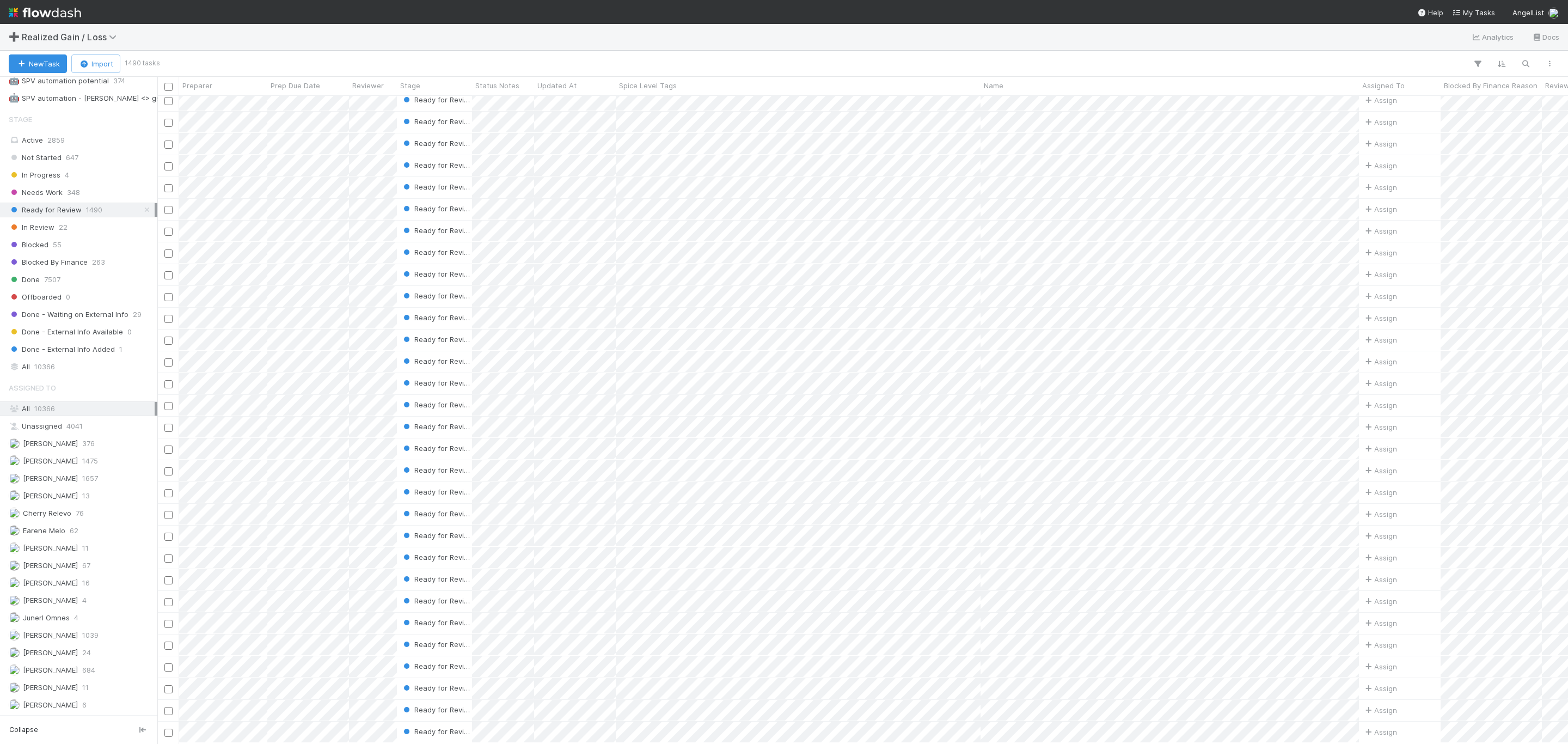
scroll to position [1716, 0]
click at [1521, 62] on icon "button" at bounding box center [1525, 64] width 11 height 10
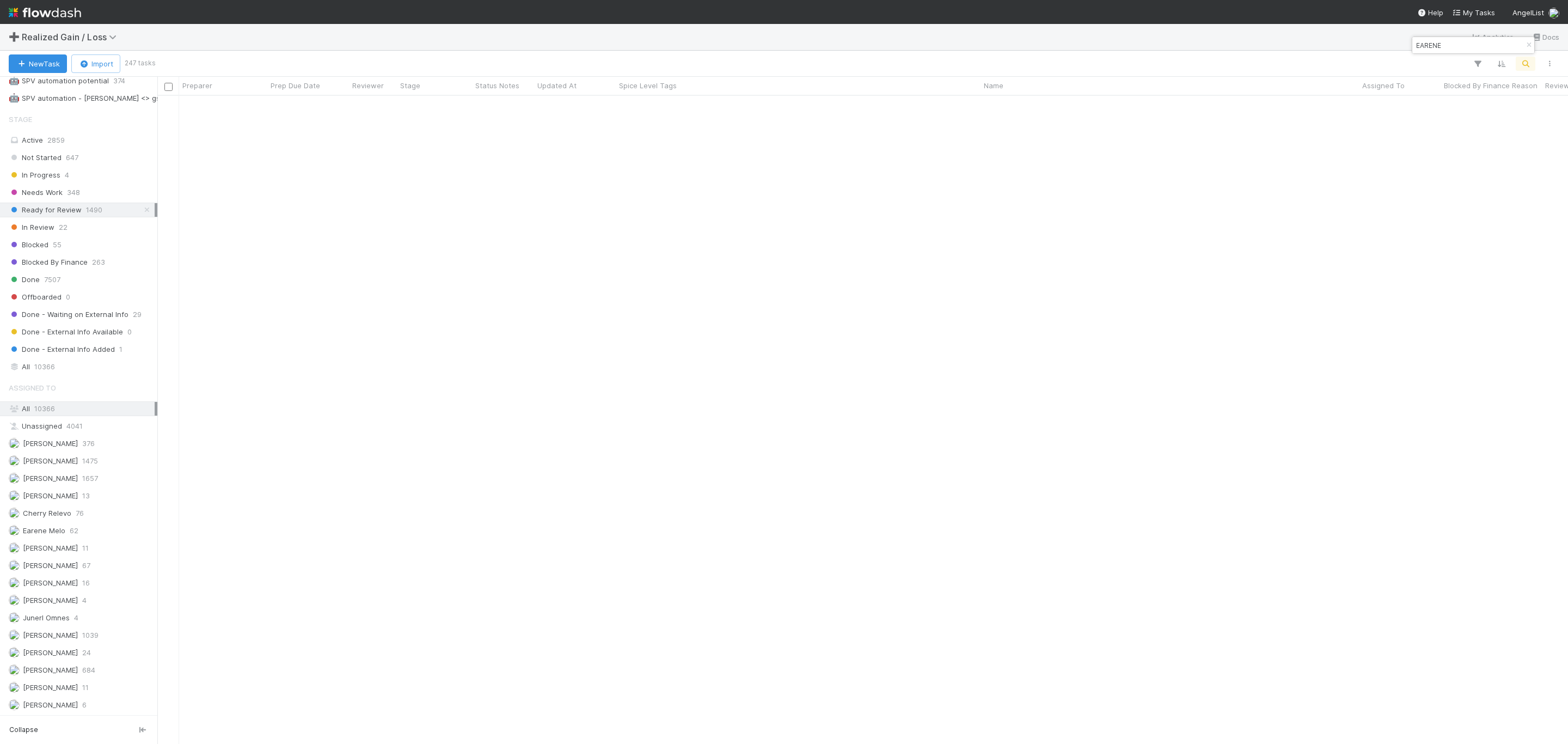
scroll to position [980, 0]
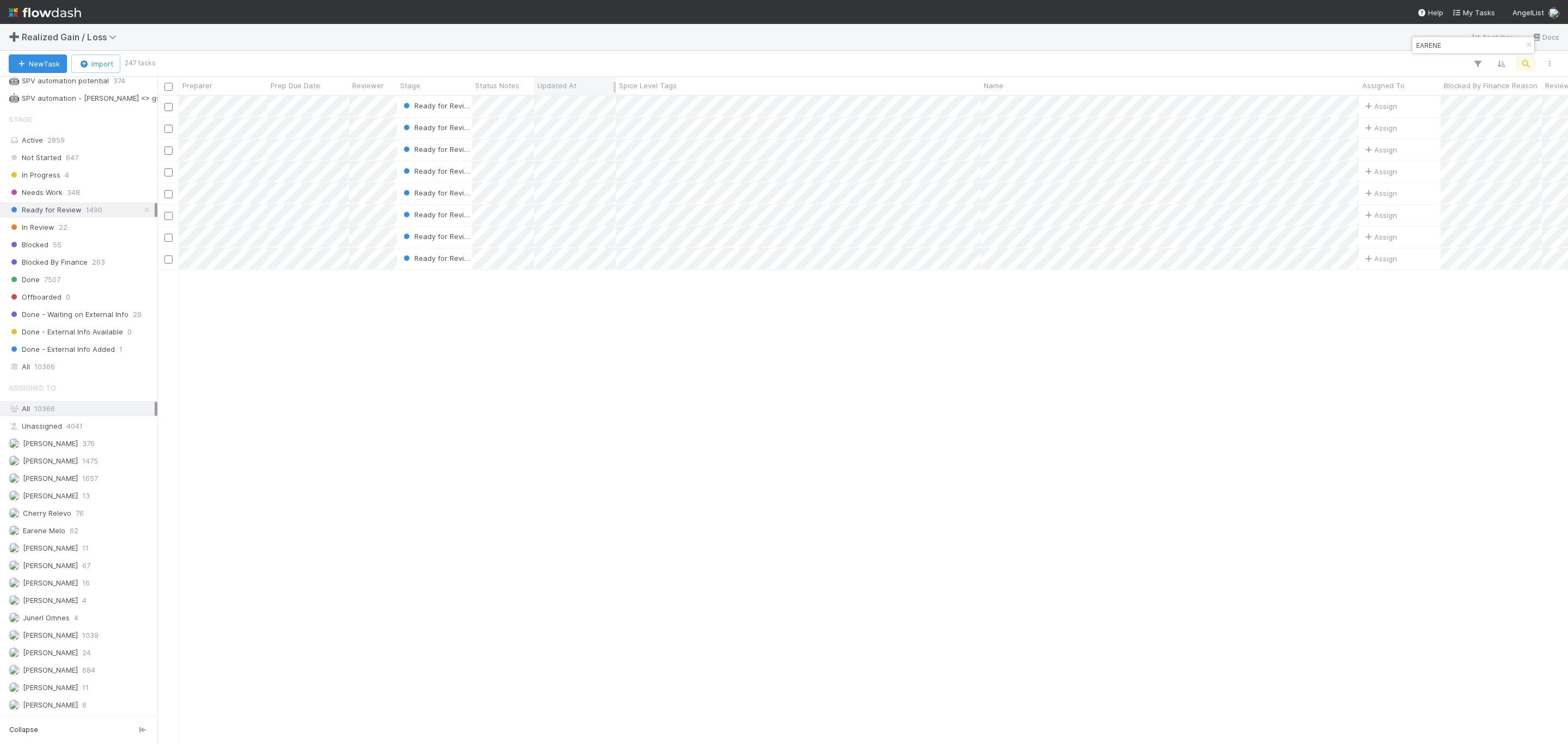
type input "EARENE"
click at [560, 80] on span "Updated At" at bounding box center [557, 85] width 39 height 11
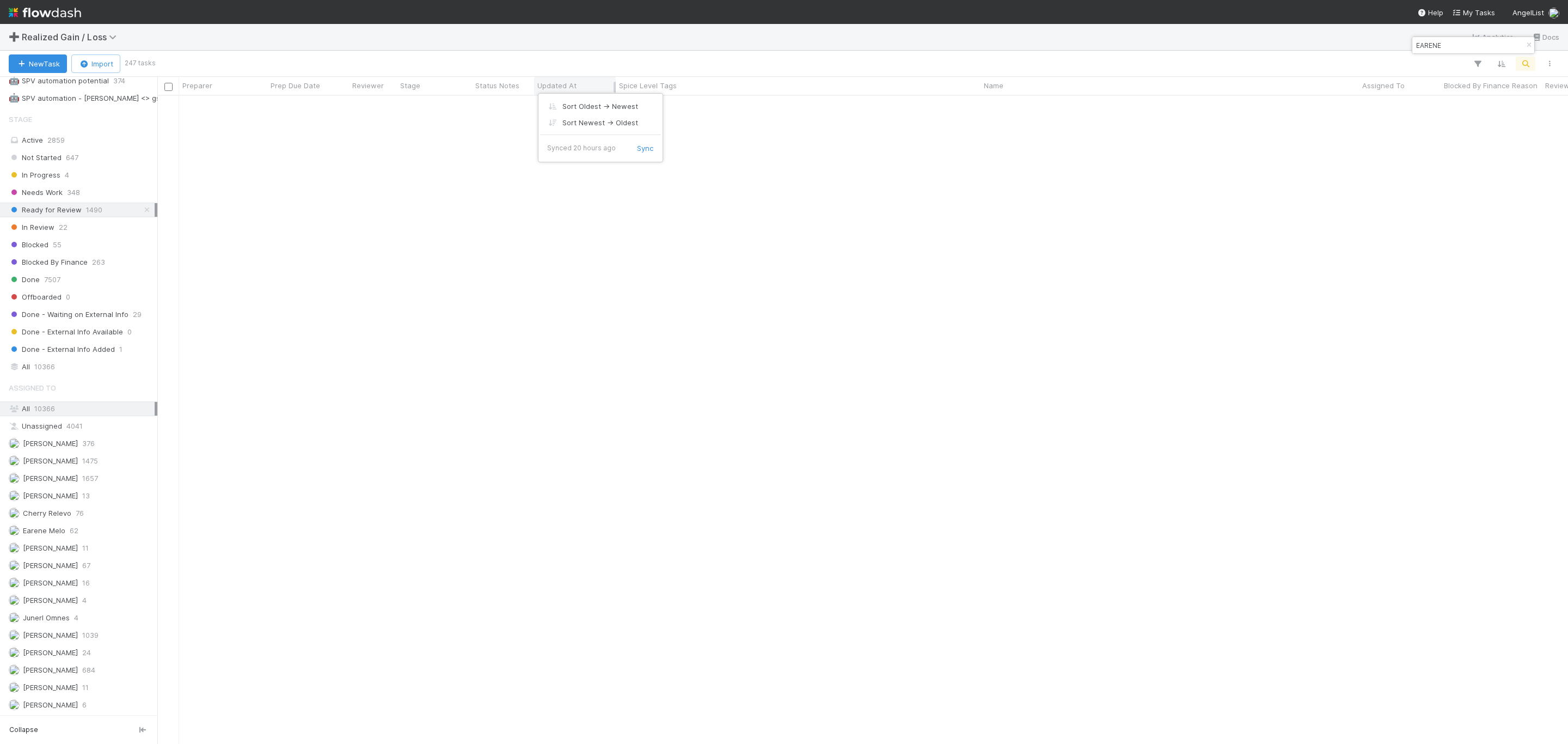
scroll to position [0, 0]
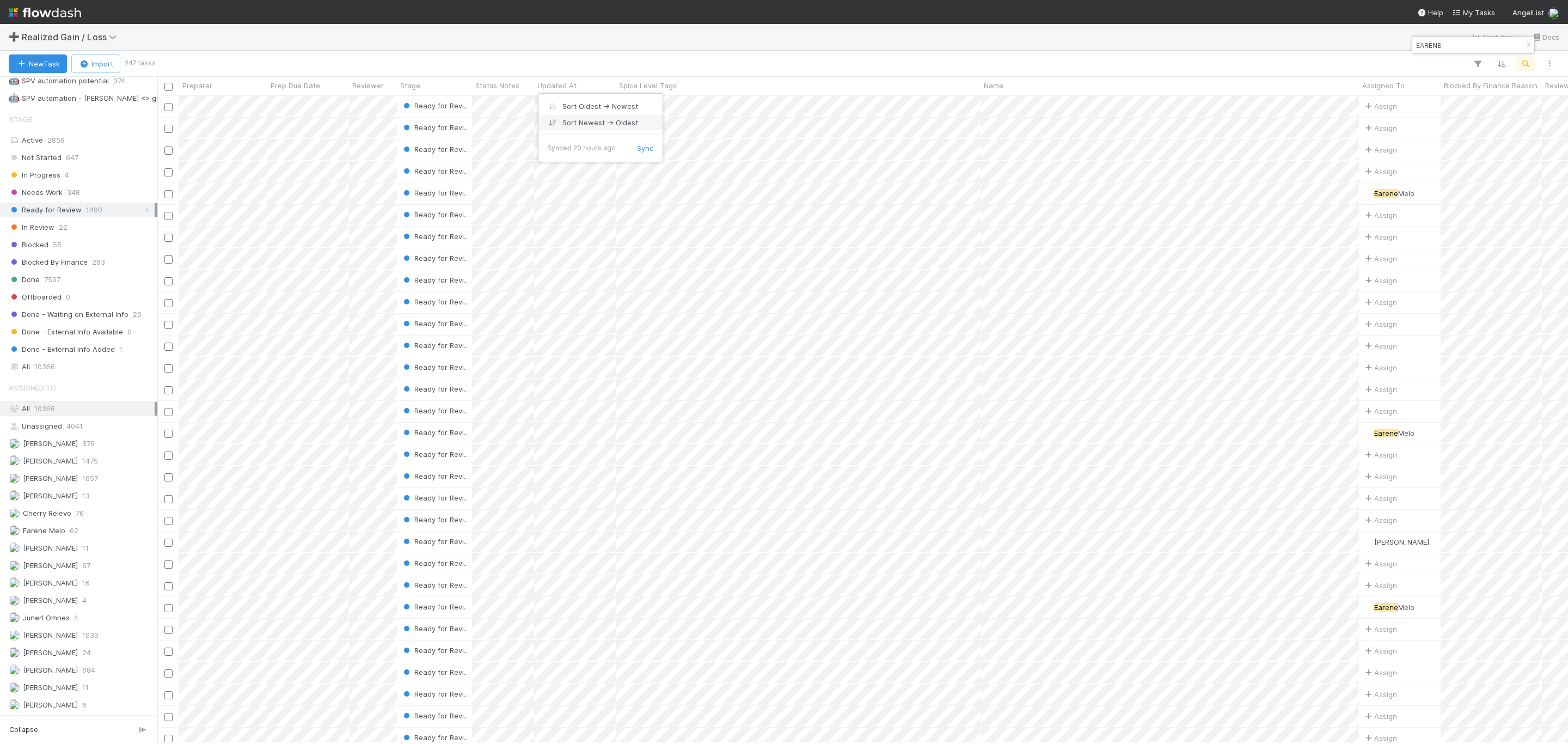
click at [572, 118] on div "Sort Newest → Oldest" at bounding box center [601, 122] width 124 height 16
click at [1480, 57] on button "button" at bounding box center [1477, 63] width 19 height 14
click at [1325, 97] on button "Add Filter" at bounding box center [1310, 97] width 327 height 16
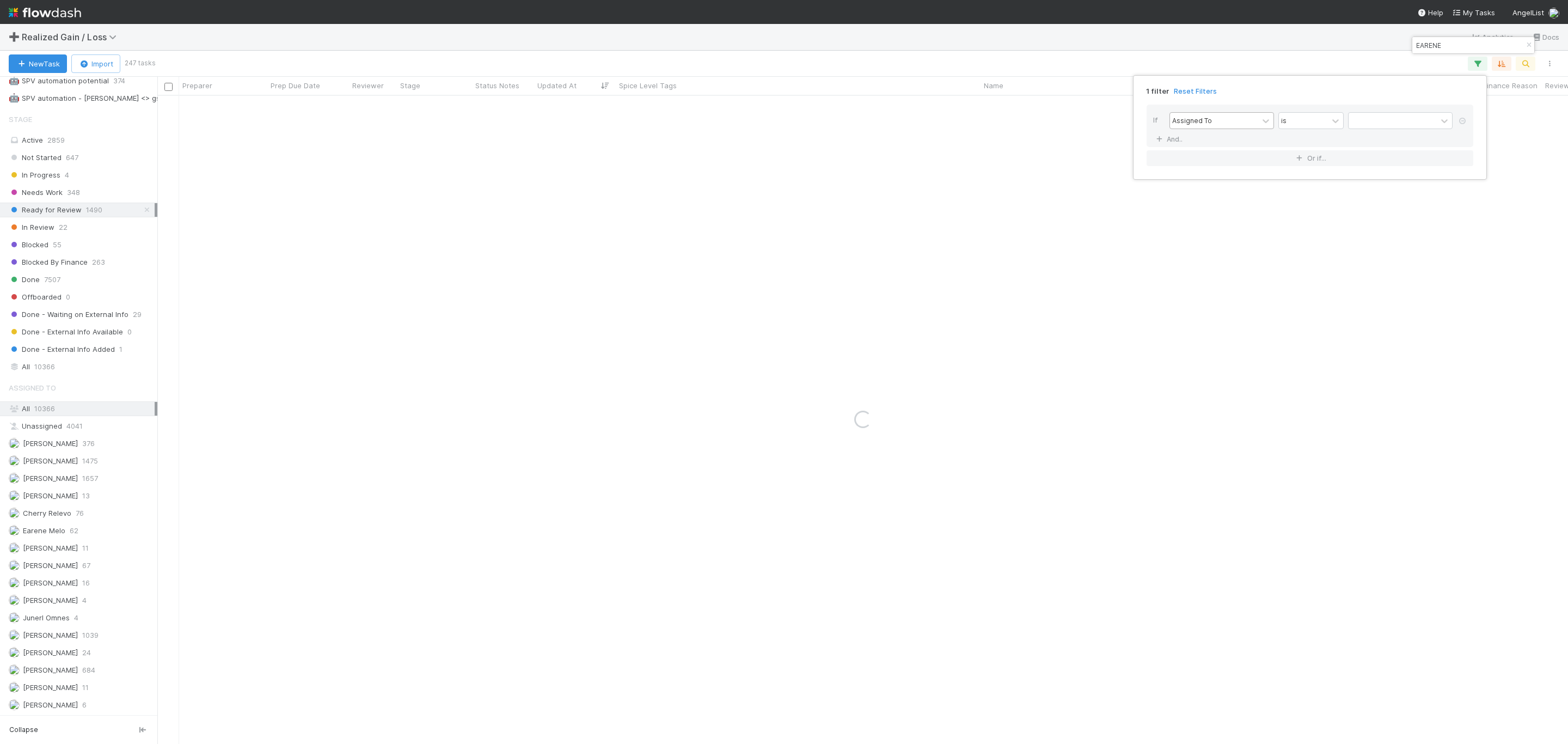
click at [1227, 128] on div "Assigned To" at bounding box center [1214, 121] width 88 height 16
type input "ma resolv"
click at [1297, 115] on div "is" at bounding box center [1303, 121] width 49 height 16
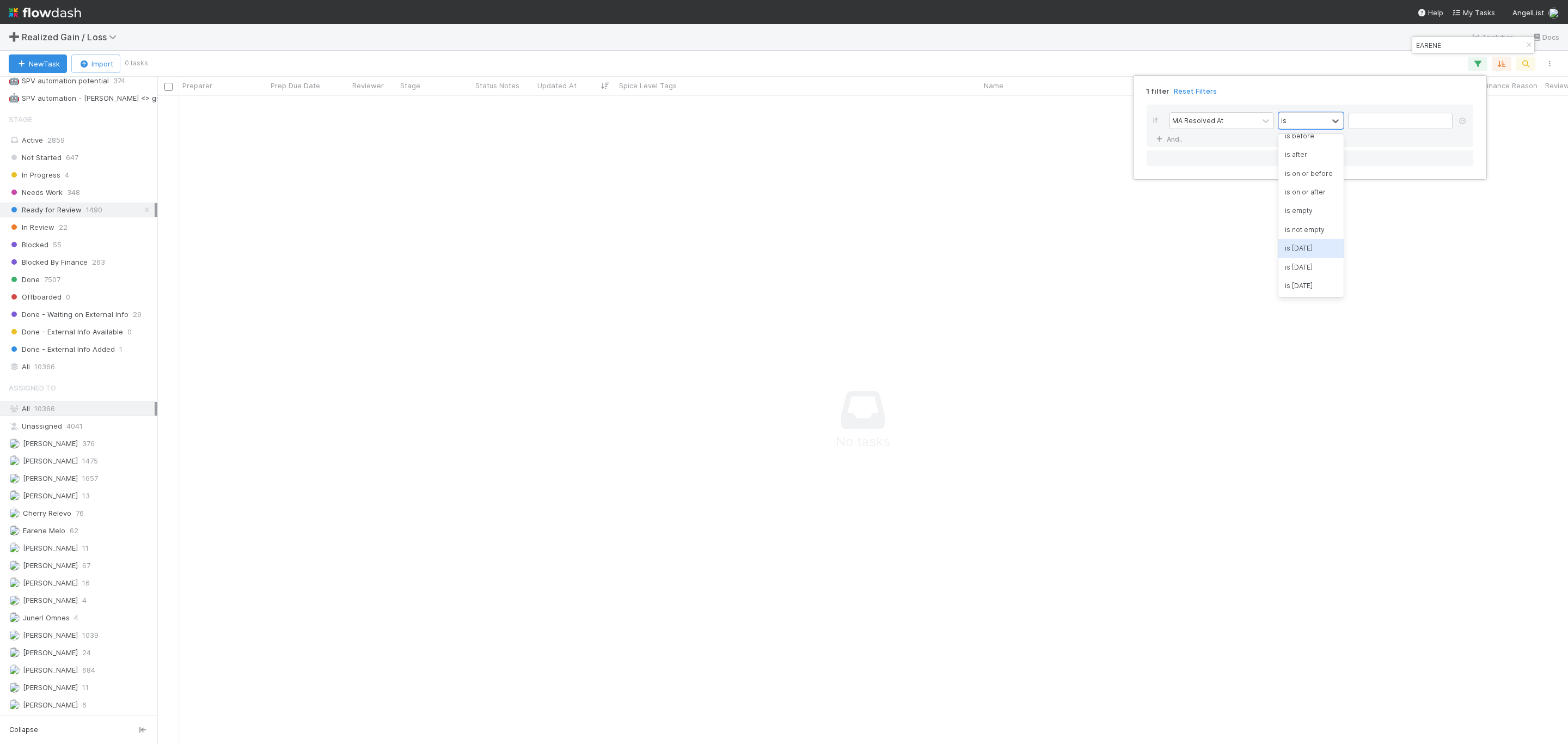
click at [1312, 245] on div "is [DATE]" at bounding box center [1311, 248] width 65 height 18
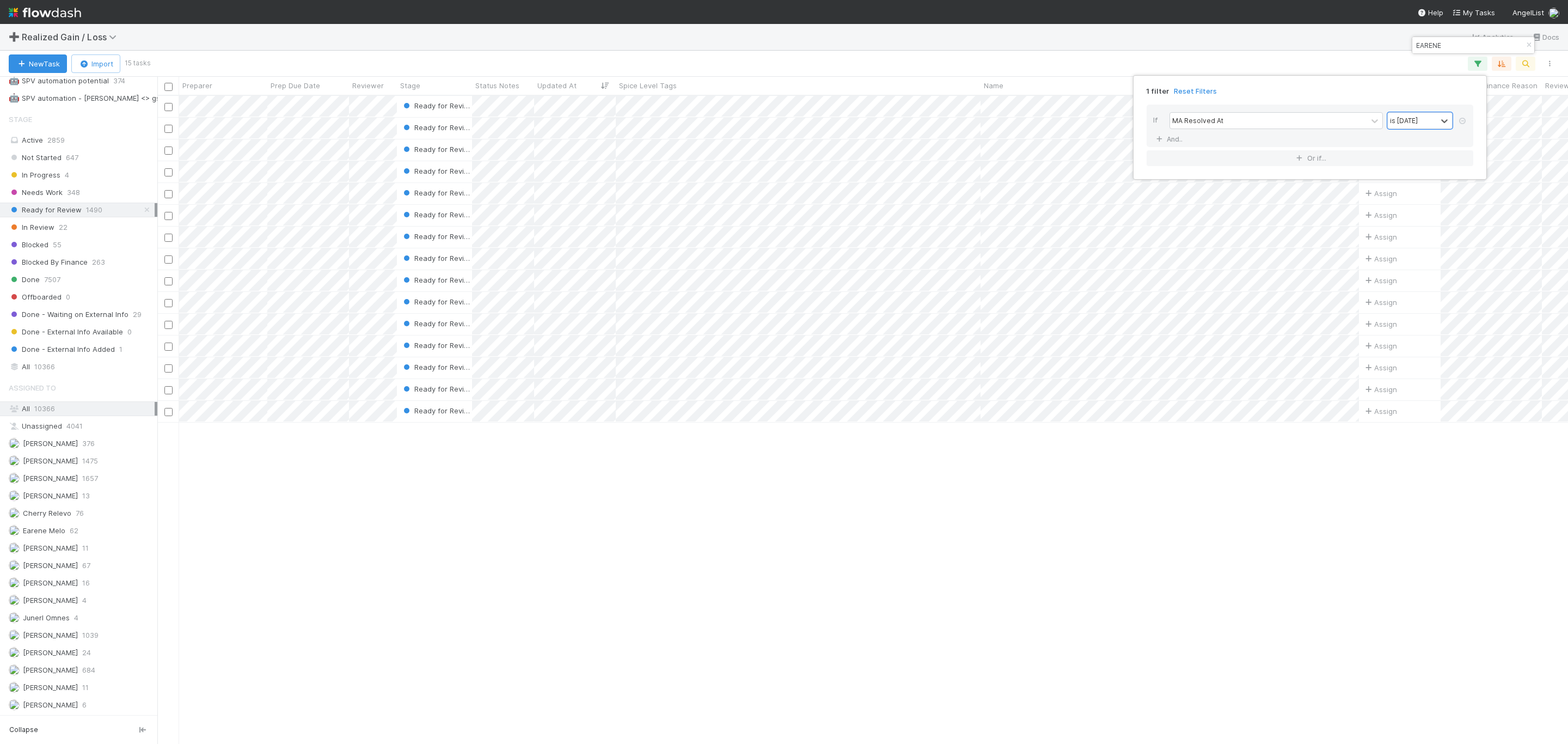
scroll to position [634, 1399]
click at [456, 489] on div "1 filter Reset Filters If MA Resolved At is today And.. Or if..." at bounding box center [784, 372] width 1568 height 744
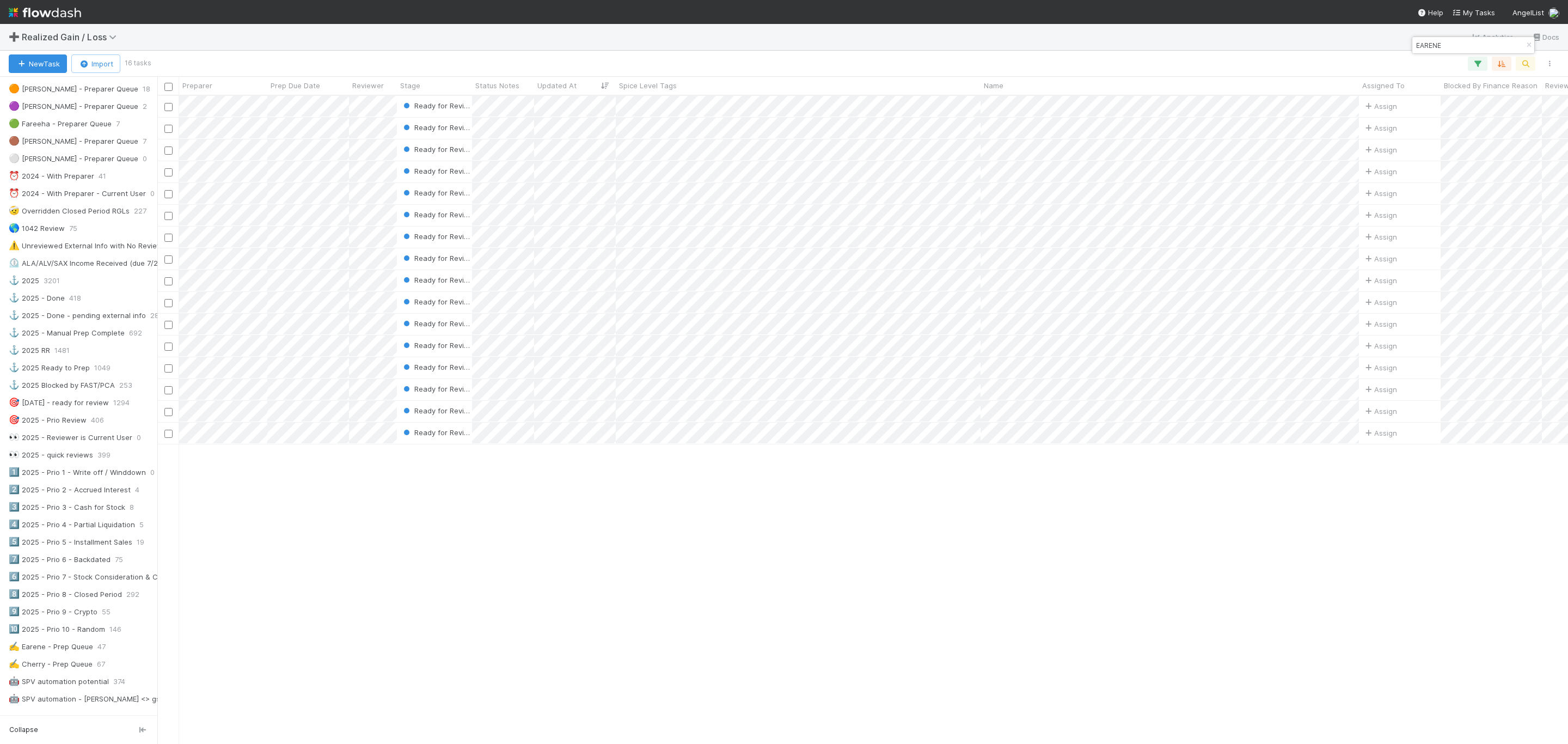
scroll to position [150, 0]
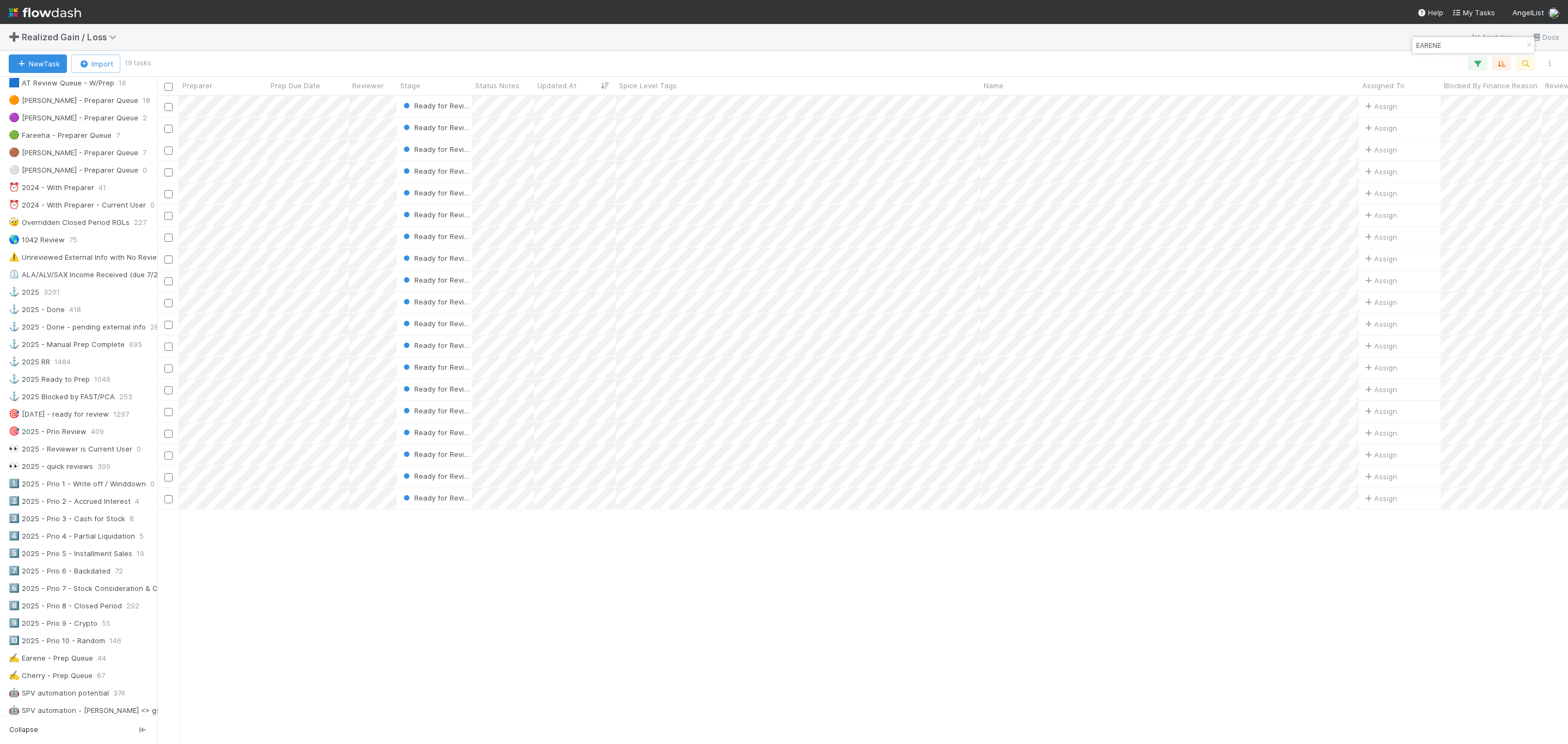
drag, startPoint x: 773, startPoint y: 621, endPoint x: 777, endPoint y: 626, distance: 6.4
click at [773, 621] on div "Ready for Review Assign 0 0 0 0 0 0 Ready for Review Assign 0 0 0 0 0 0 Ready f…" at bounding box center [863, 419] width 1411 height 647
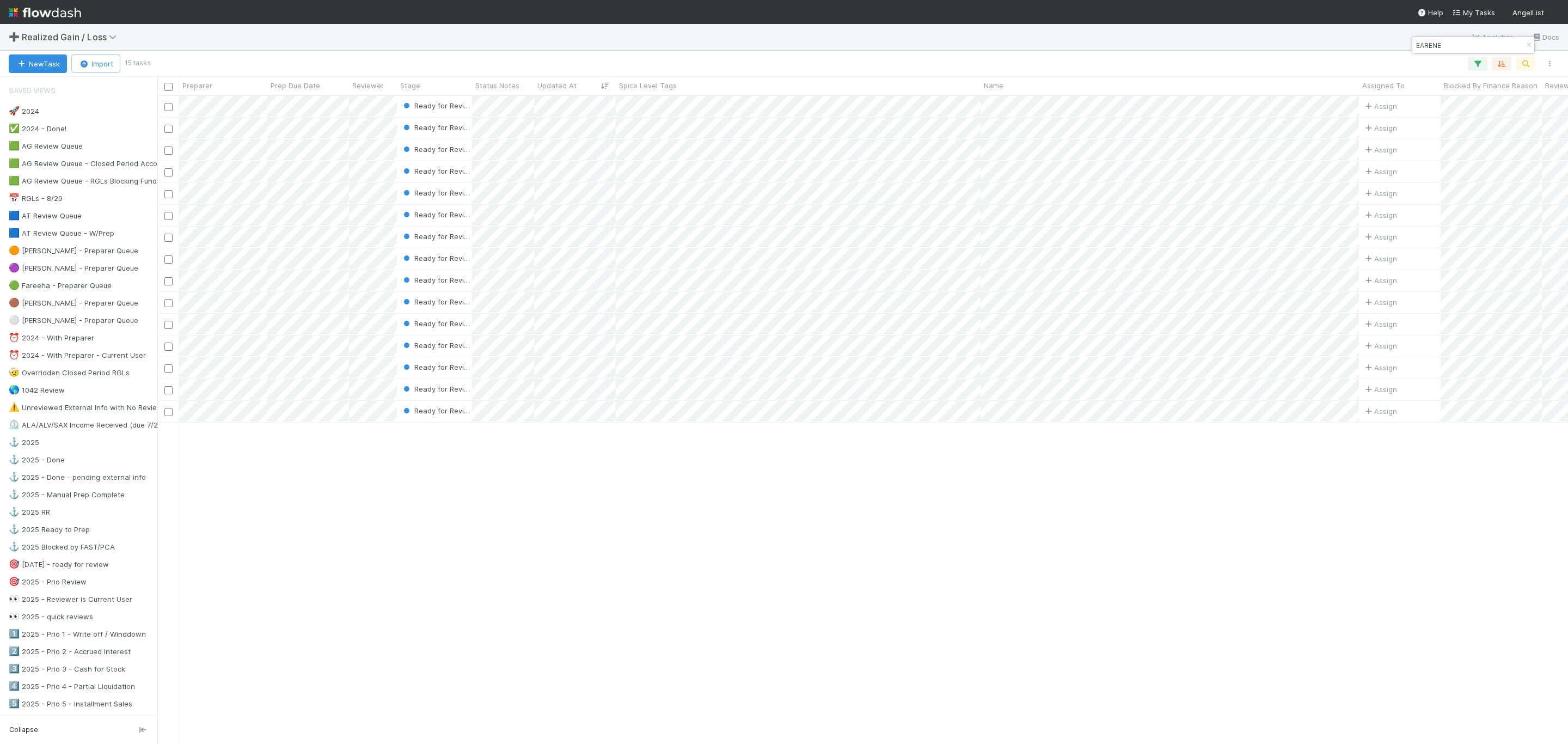
scroll to position [634, 1399]
click at [1524, 46] on icon "button" at bounding box center [1529, 45] width 11 height 7
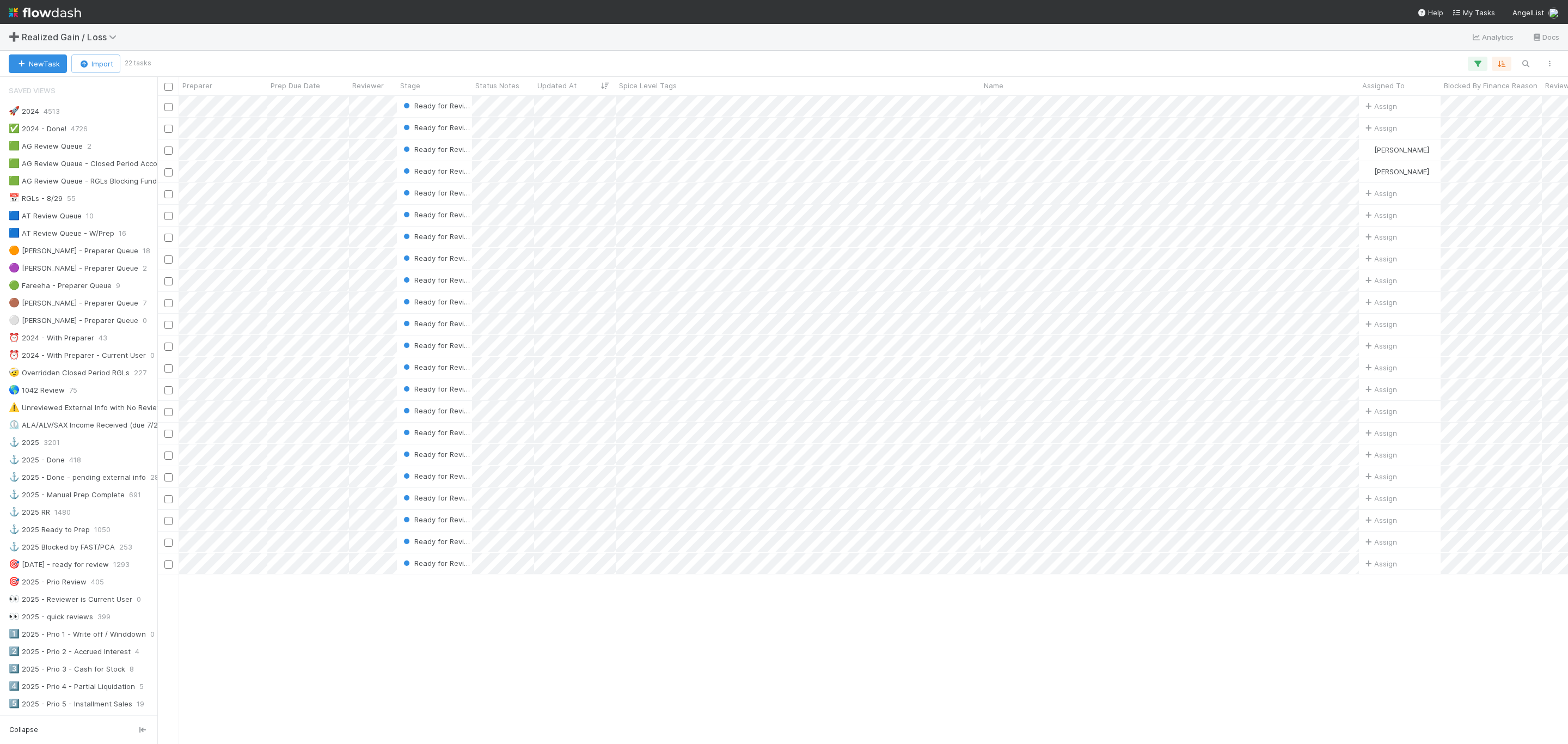
click at [1488, 58] on div "Sorted by 1 field Sorted by 1 field Sorted by 1 field" at bounding box center [855, 63] width 1412 height 14
click at [1480, 59] on icon "button" at bounding box center [1478, 64] width 11 height 10
click at [1465, 121] on icon at bounding box center [1463, 121] width 11 height 7
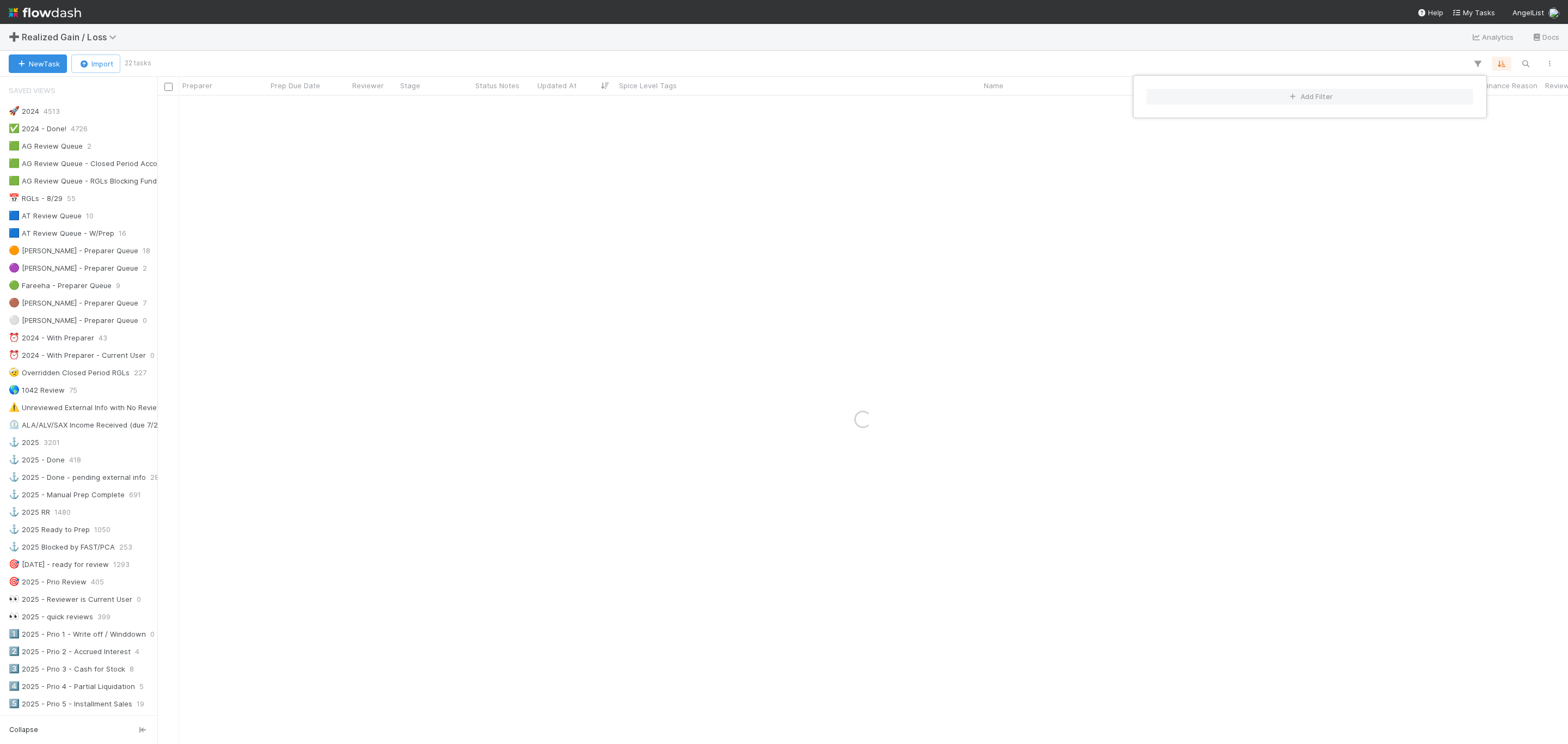
click at [1505, 60] on div "Add Filter" at bounding box center [784, 372] width 1568 height 744
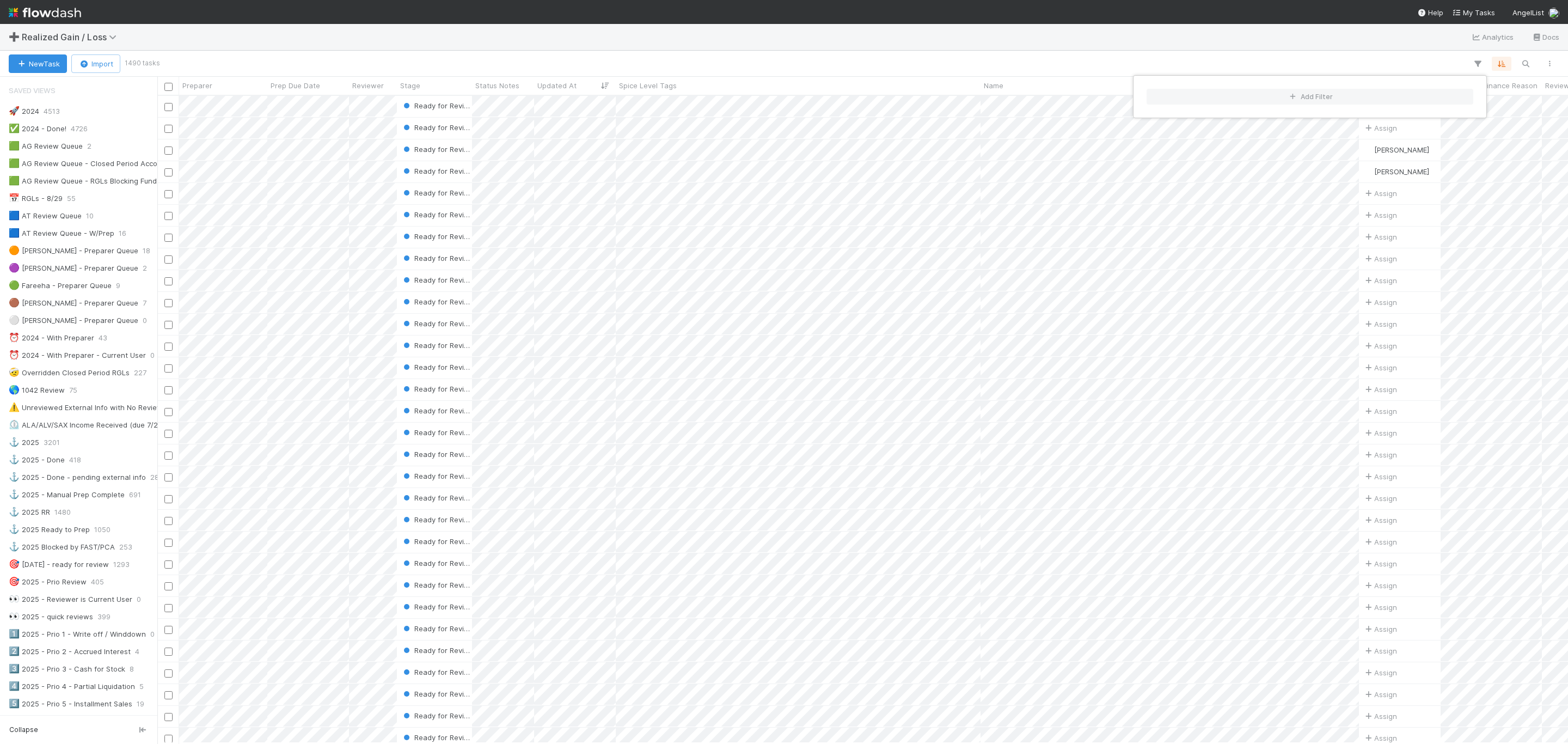
drag, startPoint x: 147, startPoint y: 272, endPoint x: 147, endPoint y: 306, distance: 34.0
click at [153, 301] on div "Add Filter" at bounding box center [784, 372] width 1568 height 744
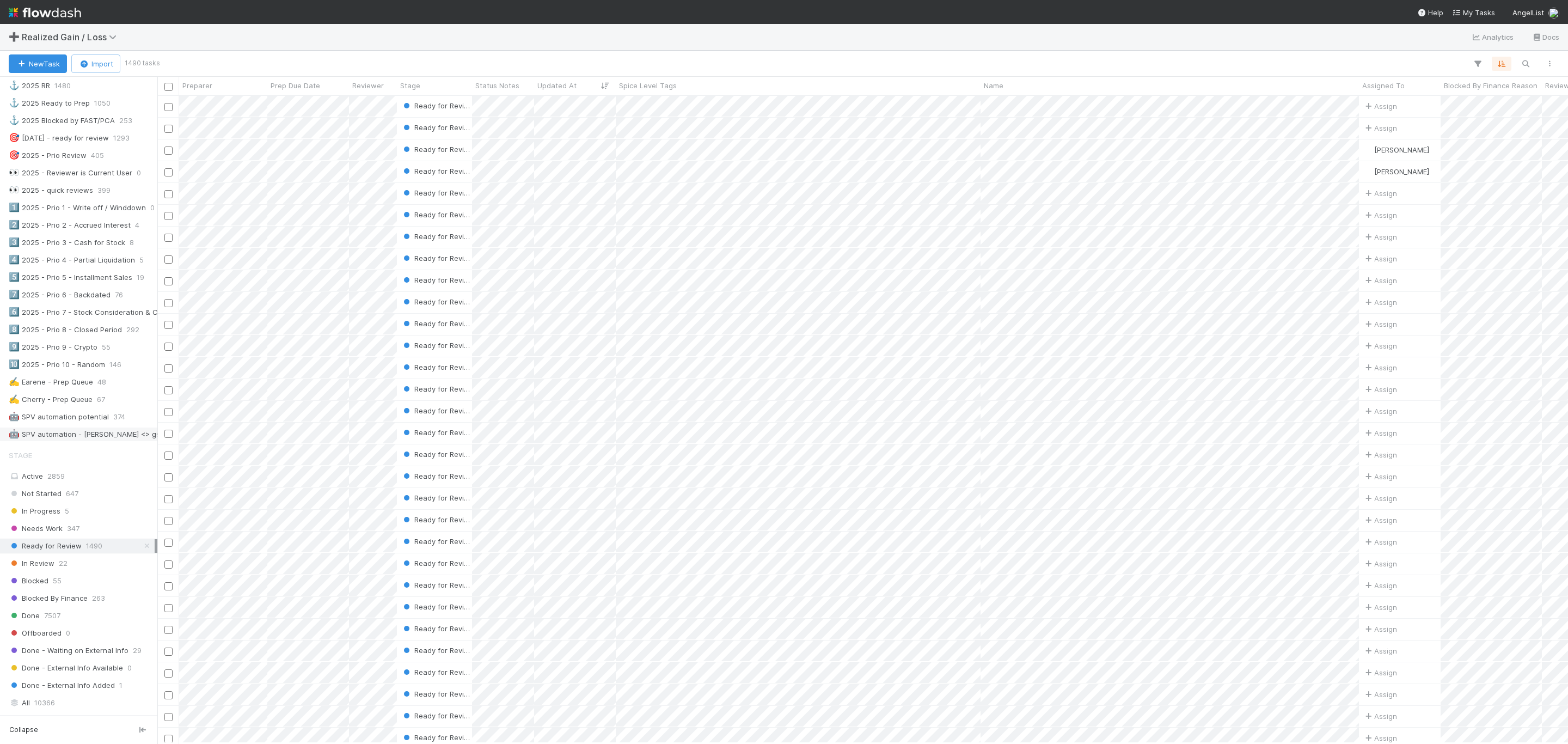
scroll to position [572, 0]
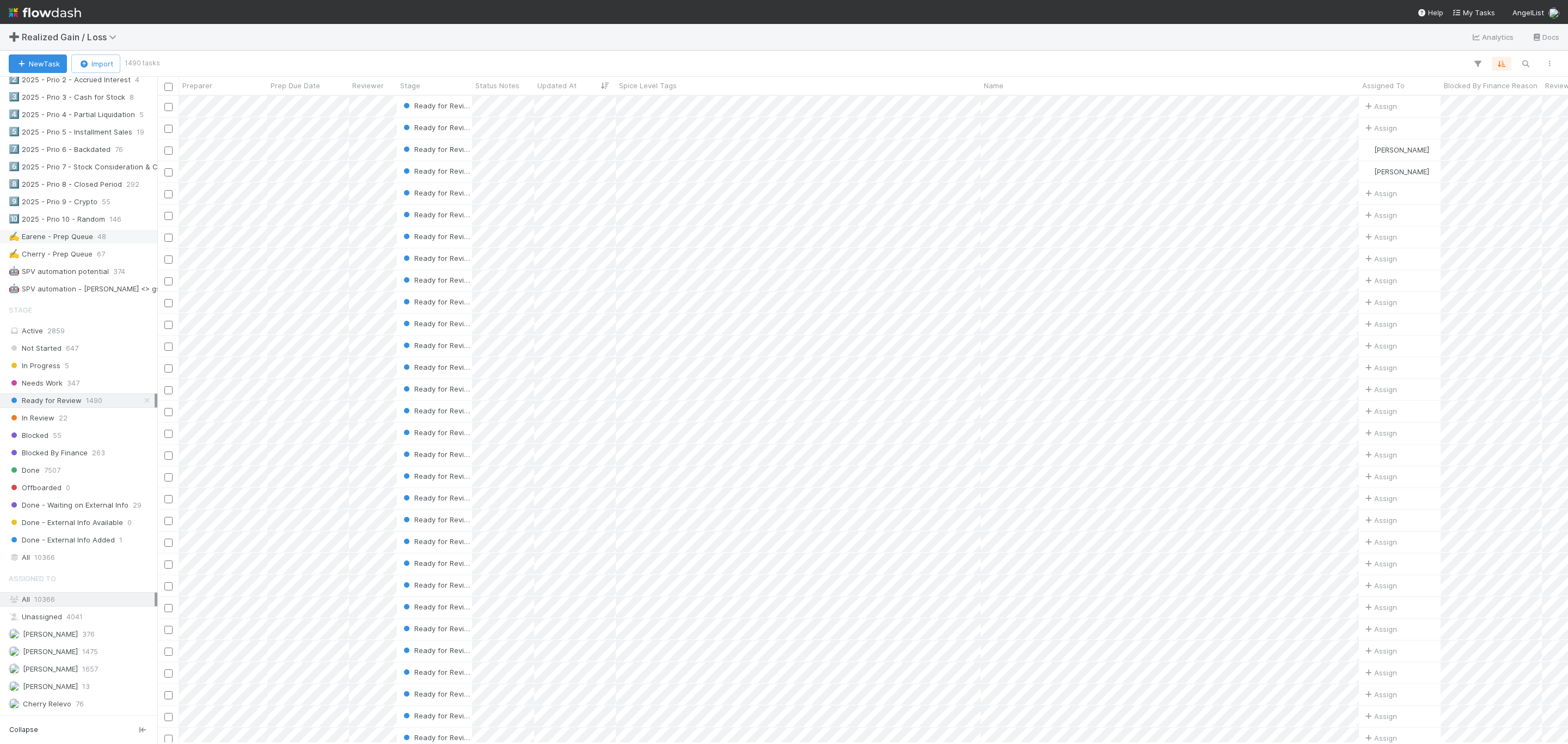
click at [74, 244] on div "✍️ Earene - Prep Queue" at bounding box center [51, 236] width 85 height 13
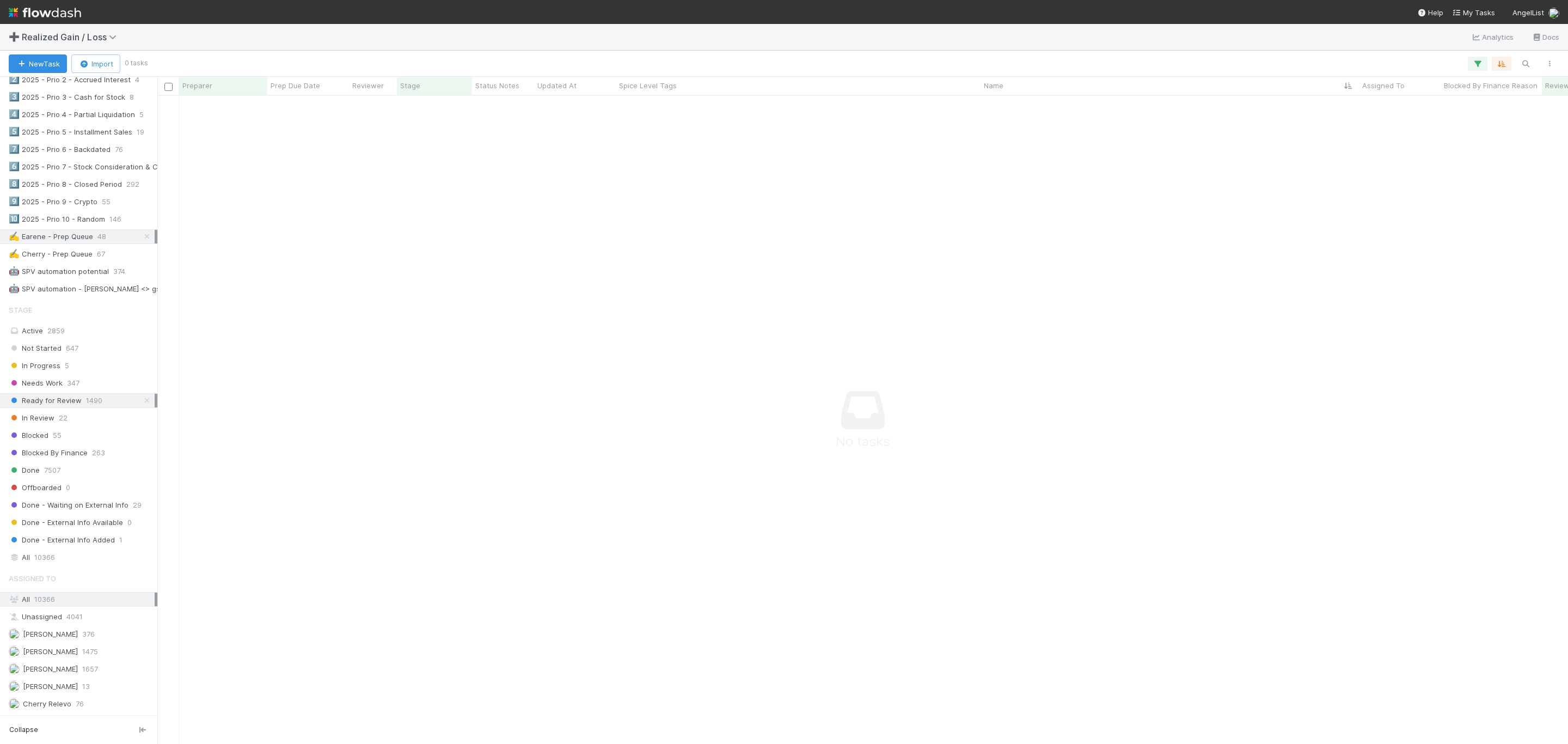
scroll to position [622, 1387]
click at [142, 404] on icon at bounding box center [147, 401] width 11 height 7
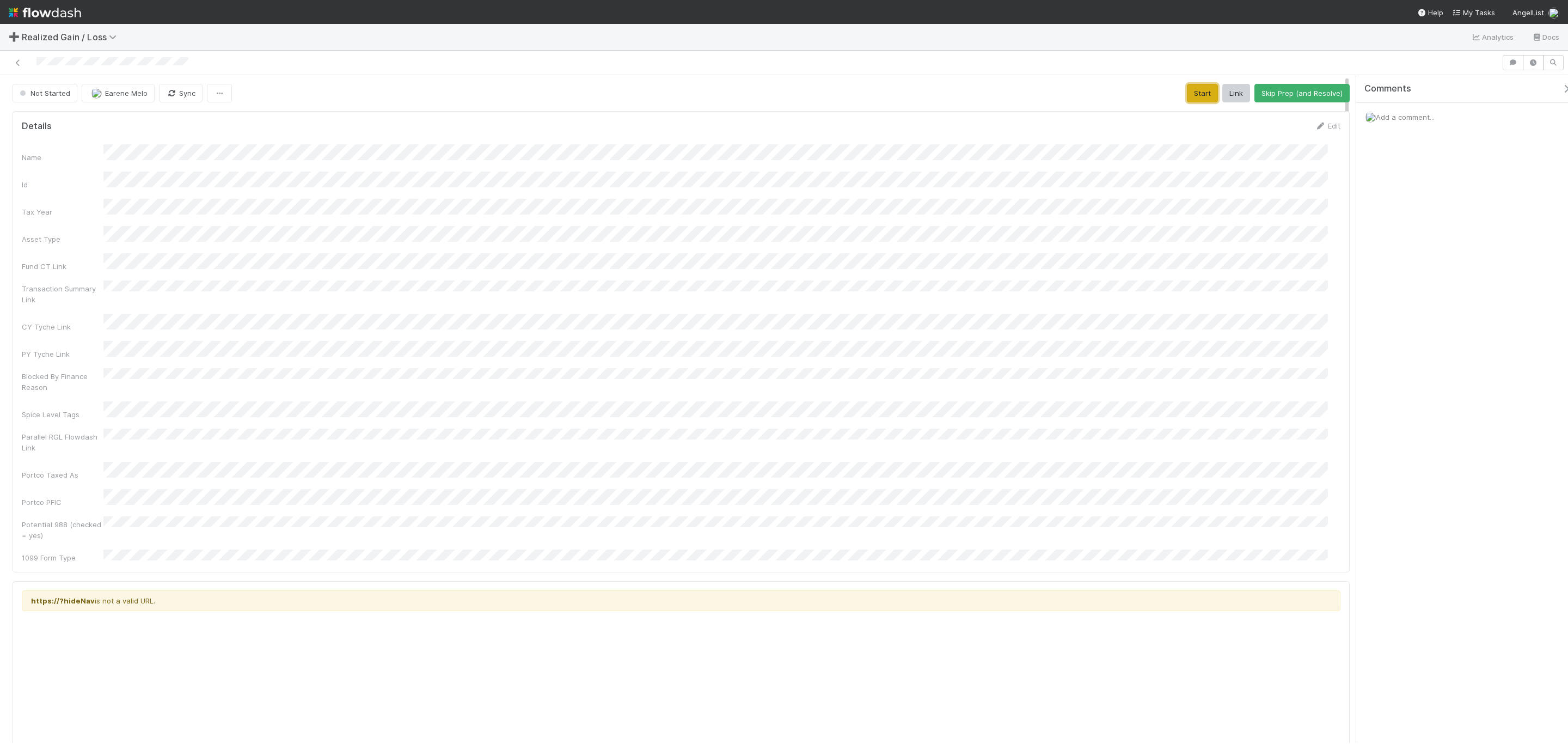
click at [1045, 102] on button "Start" at bounding box center [1202, 93] width 31 height 18
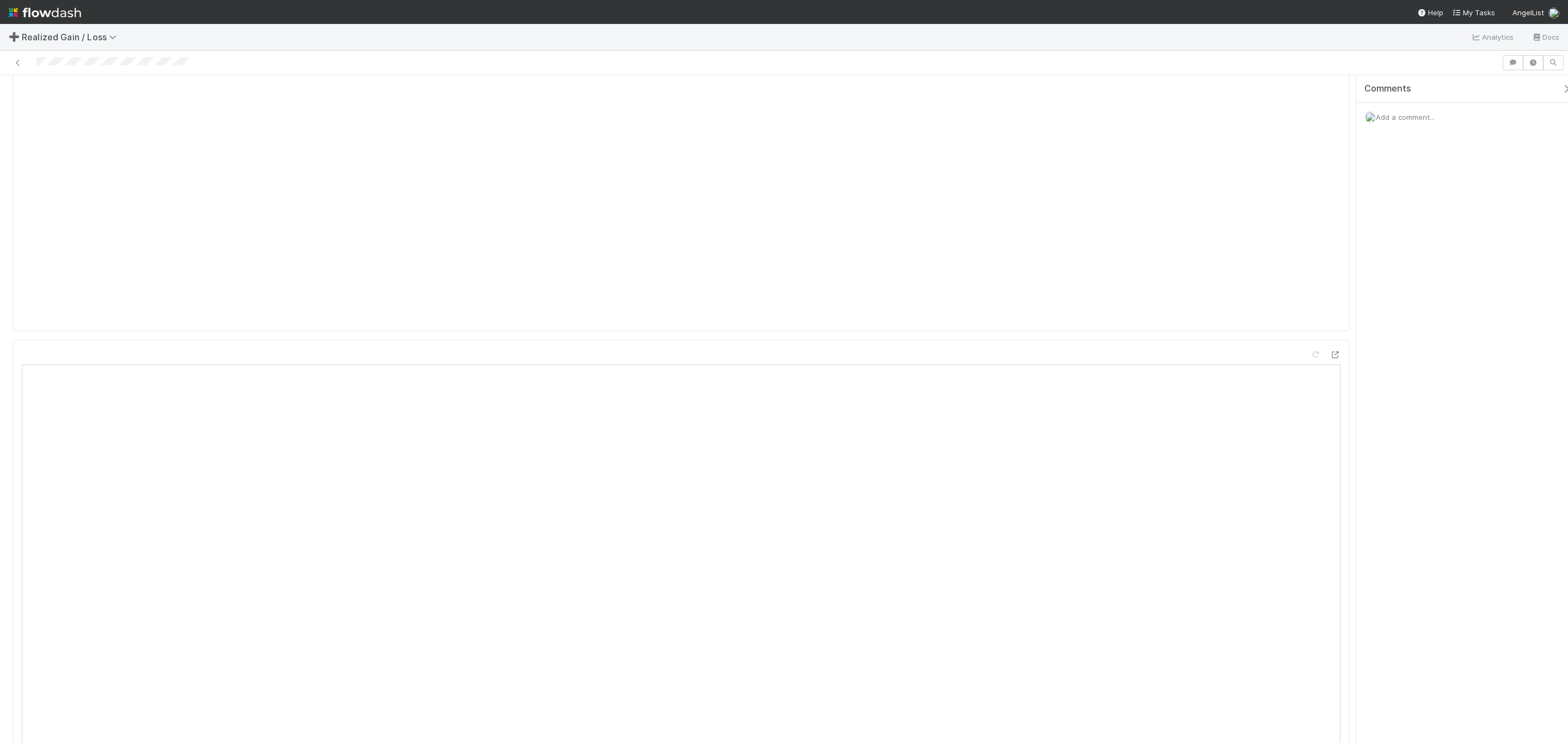
scroll to position [490, 0]
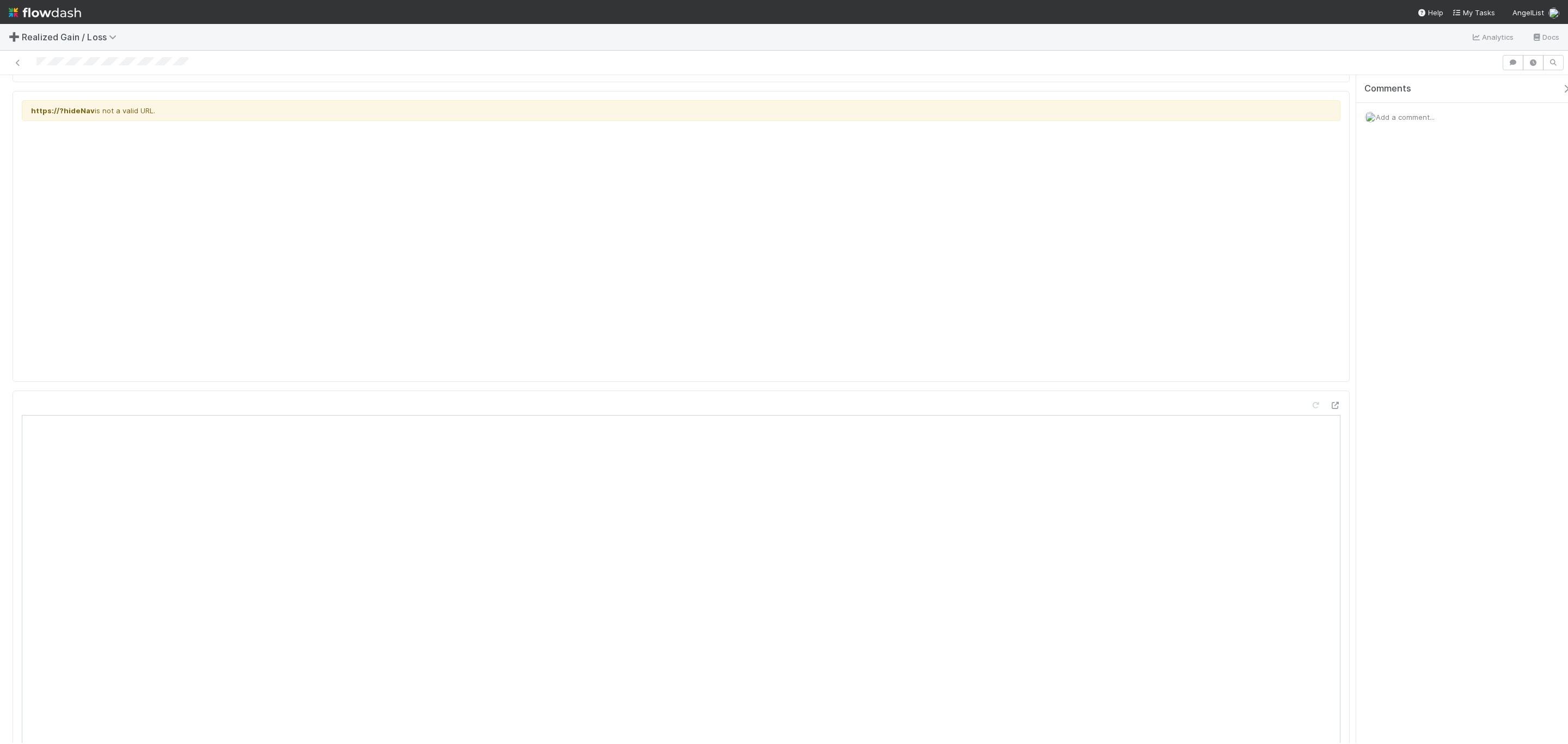
click at [1045, 131] on div "Add a comment..." at bounding box center [1468, 117] width 224 height 29
click at [1045, 125] on div "Add a comment..." at bounding box center [1468, 117] width 224 height 29
click at [1045, 118] on span "Add a comment..." at bounding box center [1405, 117] width 59 height 9
click at [1045, 283] on button "Add Comment" at bounding box center [1405, 285] width 63 height 18
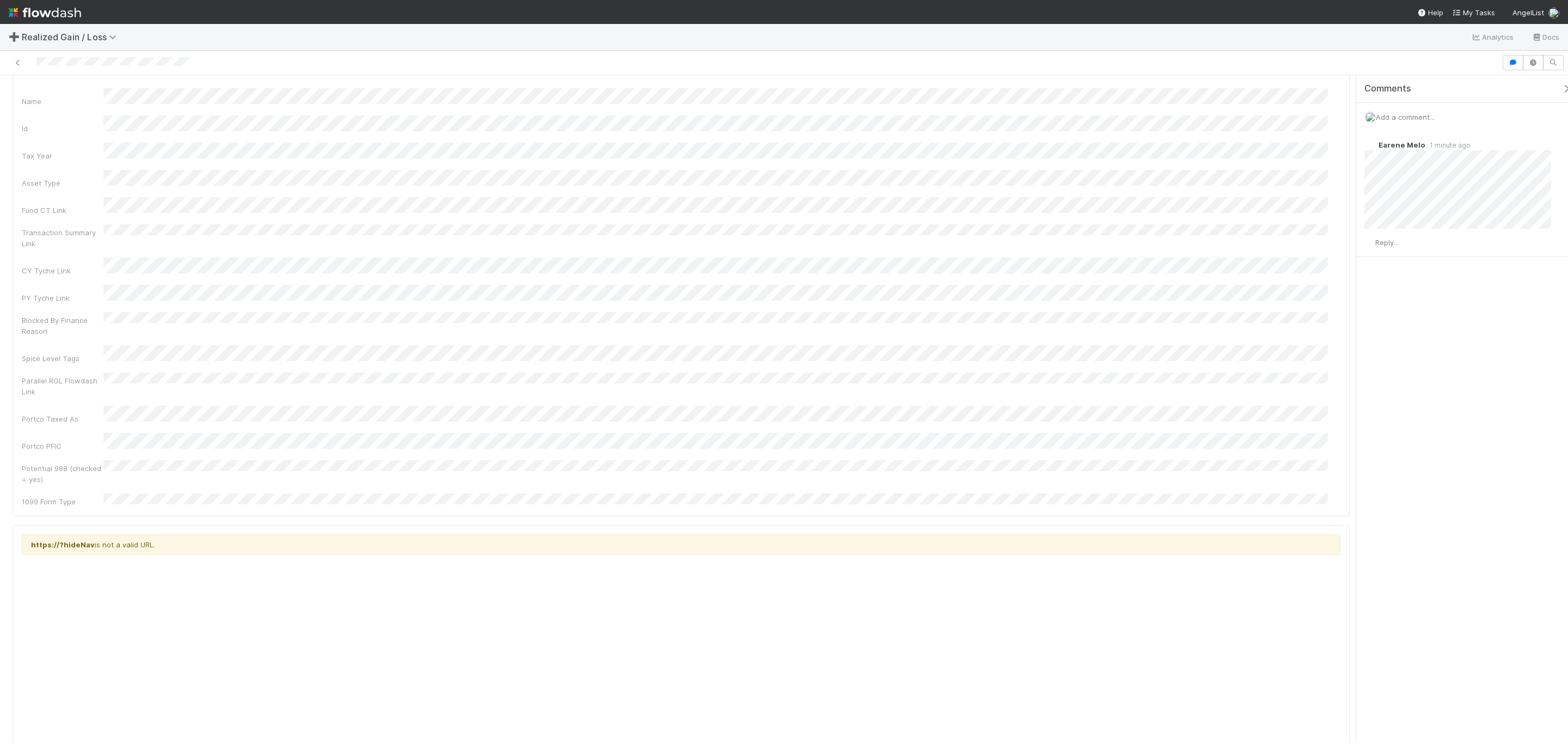
scroll to position [0, 0]
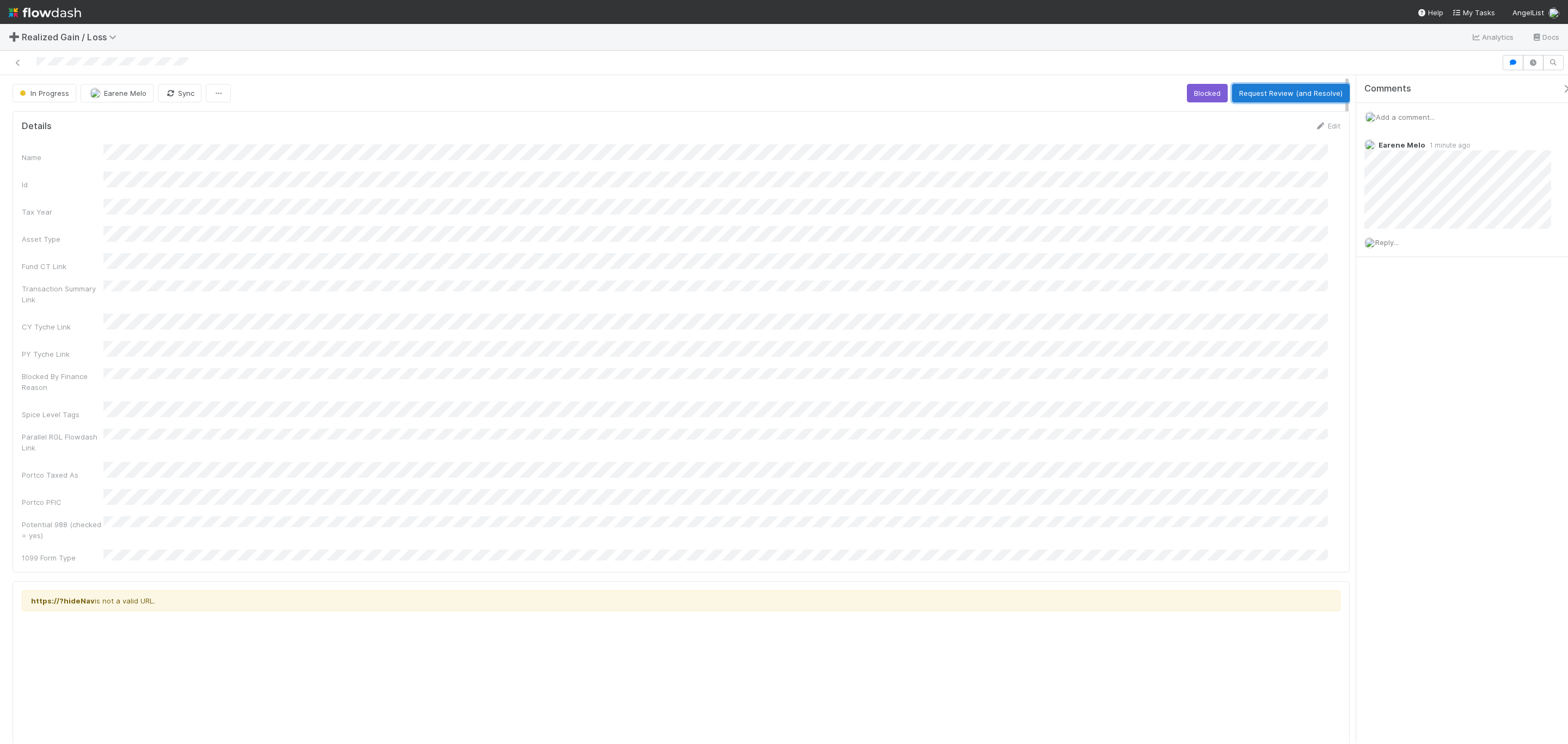
drag, startPoint x: 1256, startPoint y: 100, endPoint x: 1130, endPoint y: 169, distance: 143.7
click at [1045, 100] on button "Request Review (and Resolve)" at bounding box center [1290, 93] width 117 height 18
click at [709, 283] on div "Transaction Summary Link" at bounding box center [681, 293] width 1318 height 24
click at [1192, 99] on button "Start" at bounding box center [1202, 93] width 31 height 18
click at [1394, 118] on span "Add a comment..." at bounding box center [1405, 117] width 59 height 9
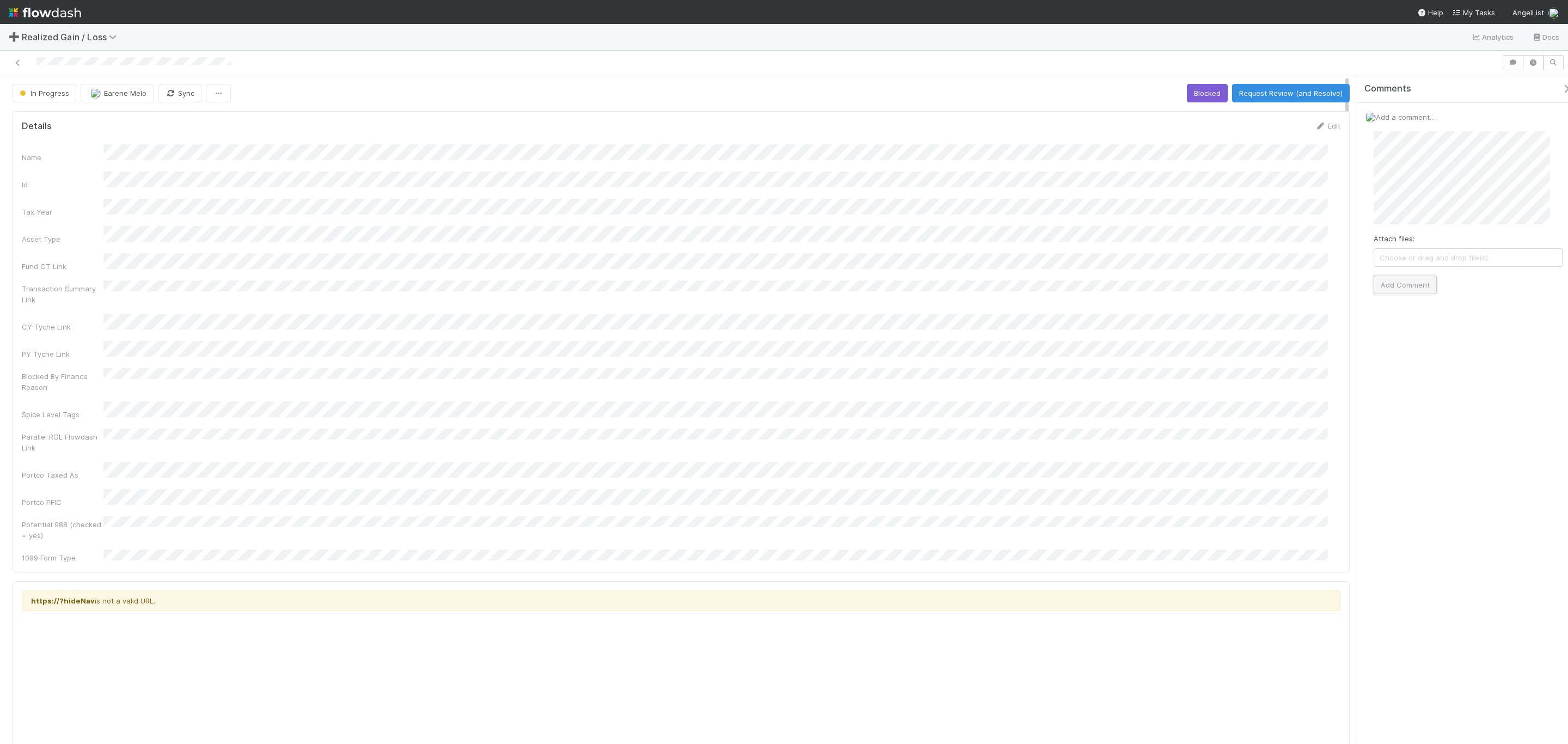
click at [1405, 293] on button "Add Comment" at bounding box center [1405, 285] width 63 height 18
click at [1253, 87] on button "Request Review (and Resolve)" at bounding box center [1290, 93] width 117 height 18
click at [911, 190] on div "Name Id Tax Year Asset Type Fund CT Link Transaction Summary Link CY Tyche Link…" at bounding box center [681, 354] width 1318 height 419
click at [1197, 86] on button "Start" at bounding box center [1202, 93] width 31 height 18
click at [1303, 100] on button "Request Review (and Resolve)" at bounding box center [1290, 93] width 117 height 18
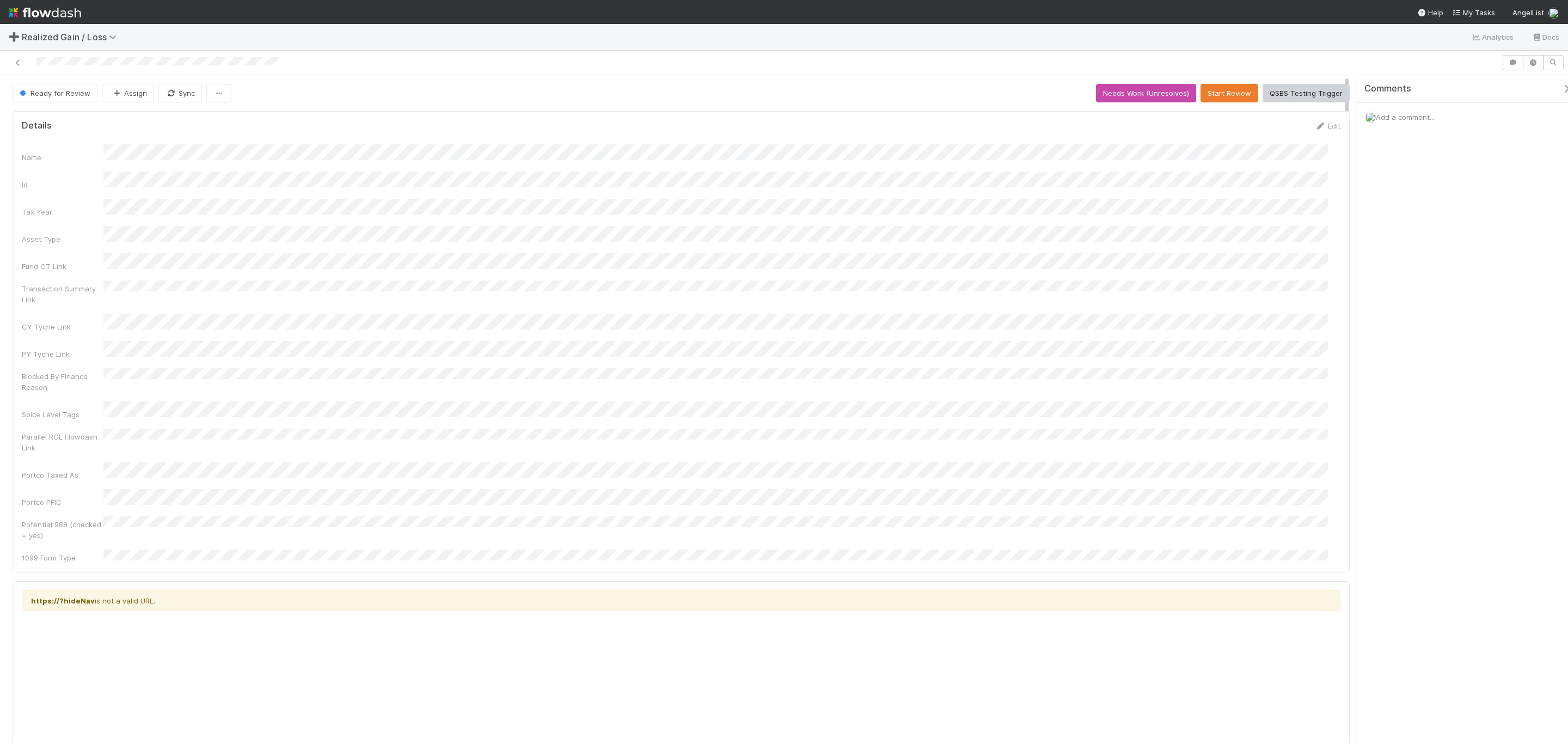
click at [937, 370] on div "Name Id Tax Year Asset Type Fund CT Link Transaction Summary Link CY Tyche Link…" at bounding box center [681, 354] width 1318 height 419
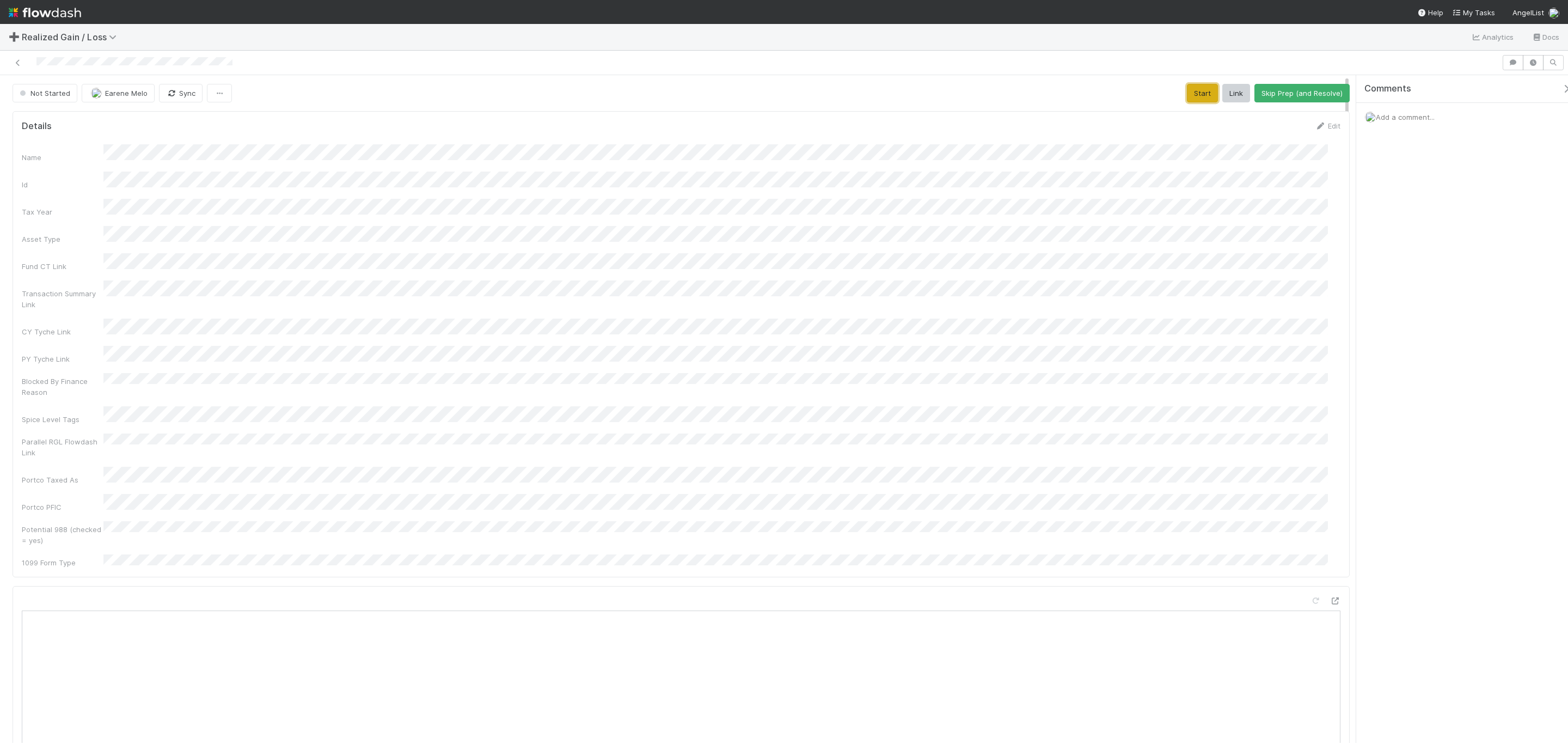
click at [1191, 92] on button "Start" at bounding box center [1202, 93] width 31 height 18
drag, startPoint x: 1267, startPoint y: 98, endPoint x: 1217, endPoint y: 130, distance: 59.4
click at [1267, 98] on button "Request Review (and Resolve)" at bounding box center [1290, 93] width 117 height 18
